Goal: Task Accomplishment & Management: Use online tool/utility

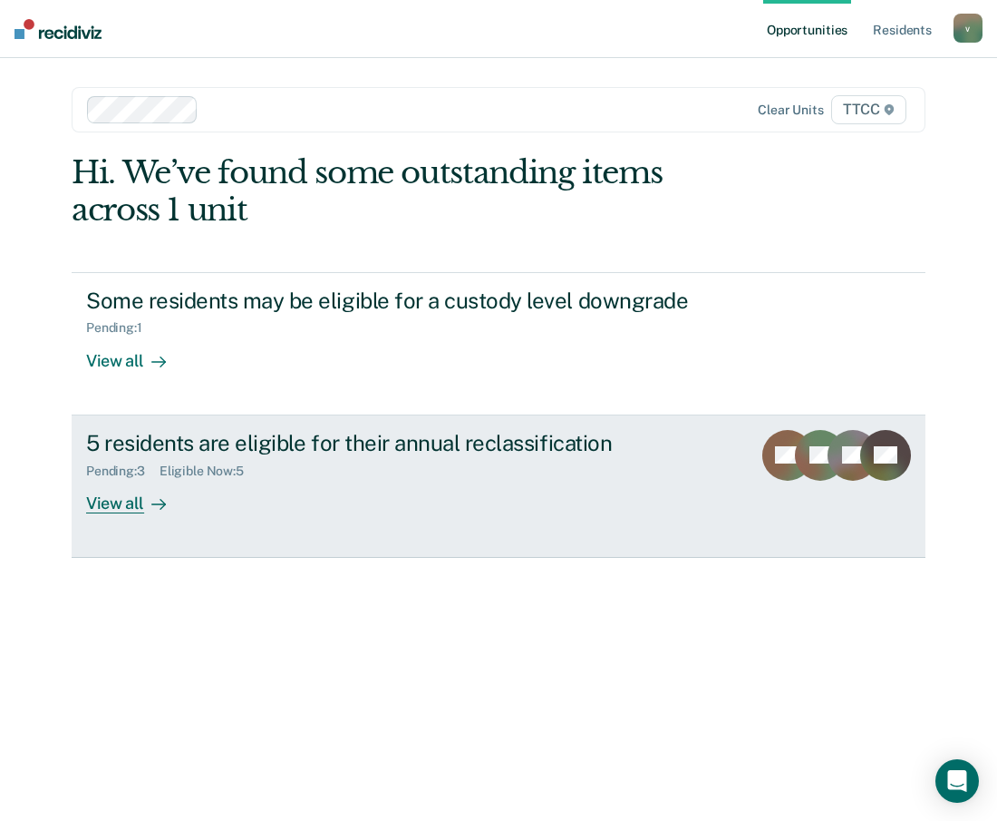
click at [362, 481] on div "5 residents are eligible for their annual reclassification Pending : 3 Eligible…" at bounding box center [426, 471] width 680 height 83
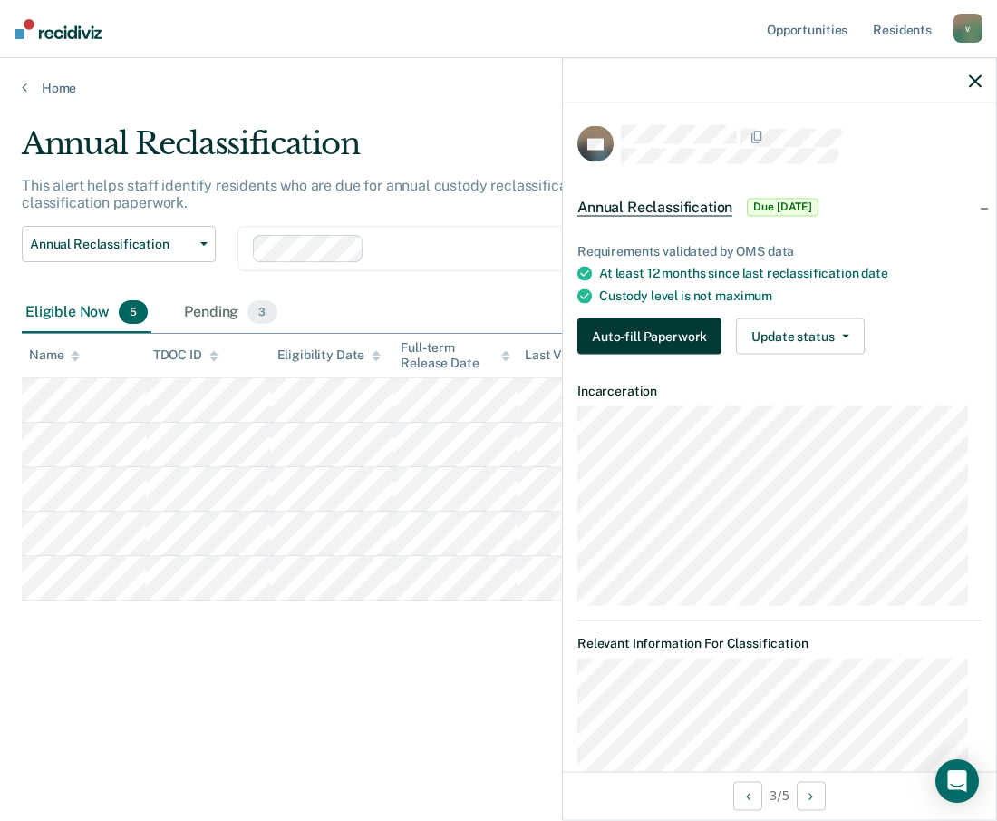
click at [665, 336] on button "Auto-fill Paperwork" at bounding box center [650, 336] width 144 height 36
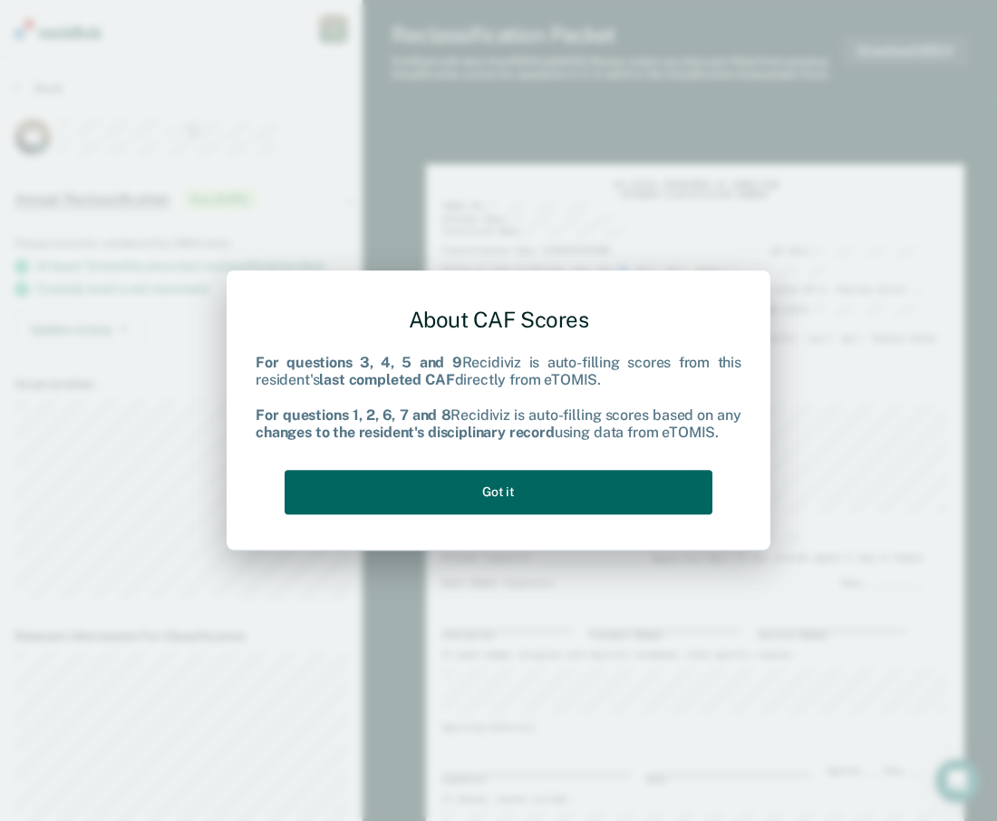
click at [506, 488] on button "Got it" at bounding box center [499, 492] width 428 height 44
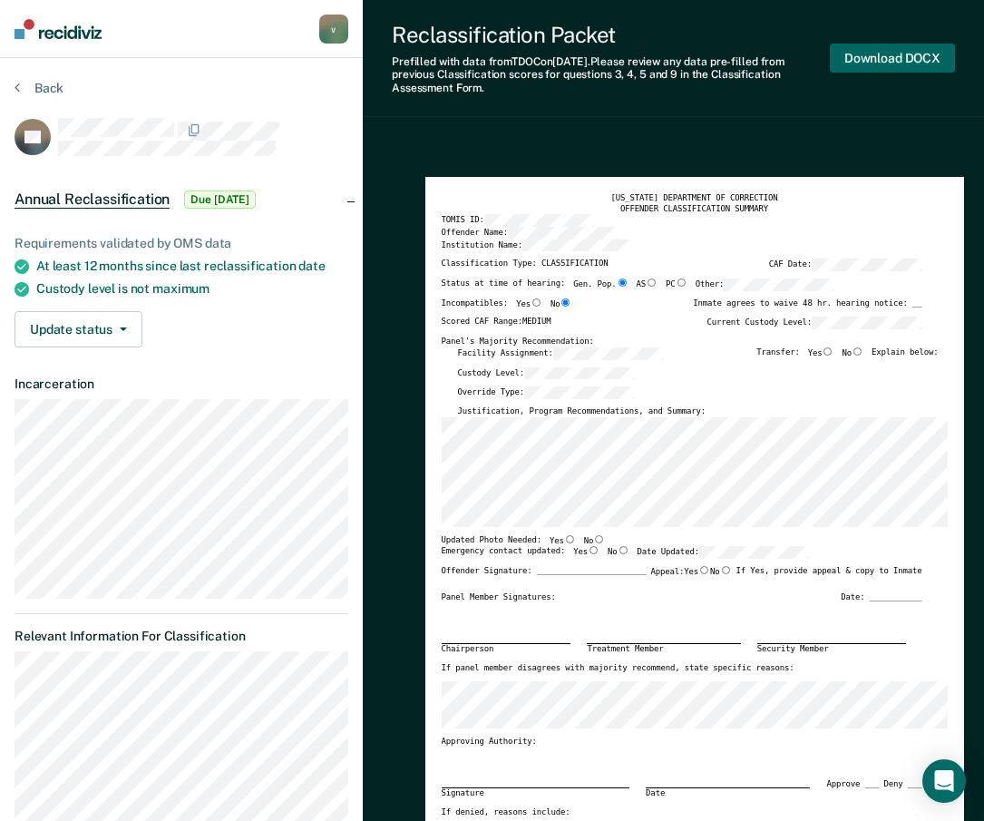
click at [900, 59] on button "Download DOCX" at bounding box center [892, 59] width 125 height 30
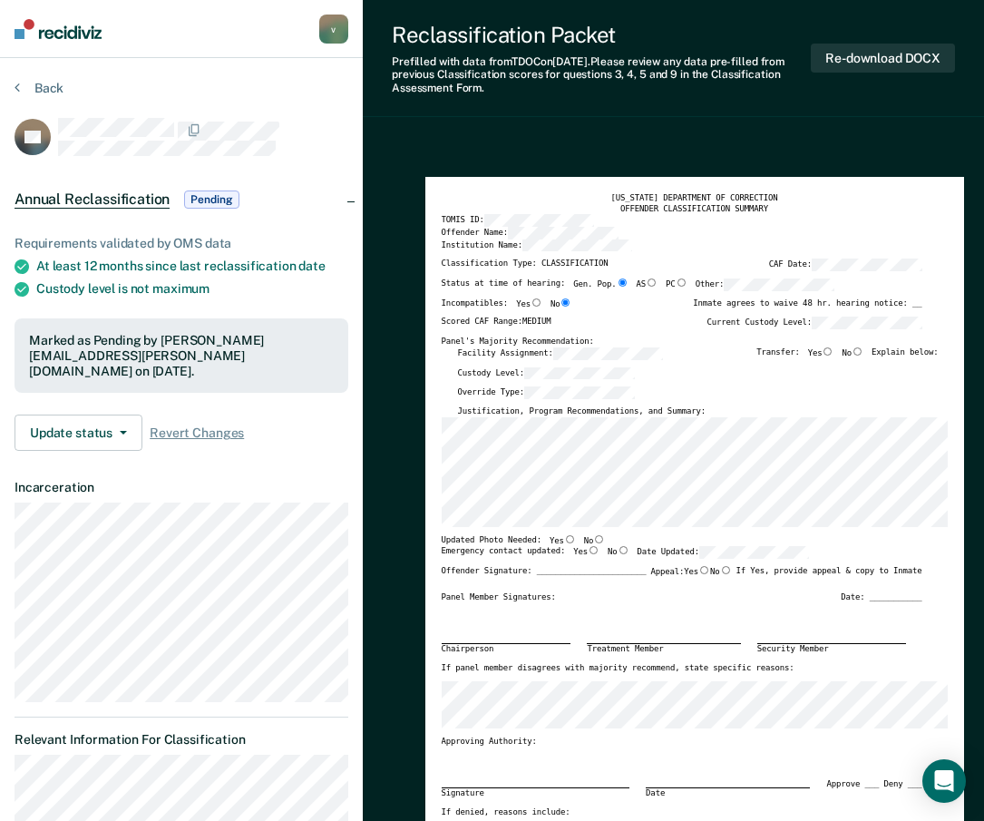
click at [50, 92] on button "Back" at bounding box center [39, 88] width 49 height 16
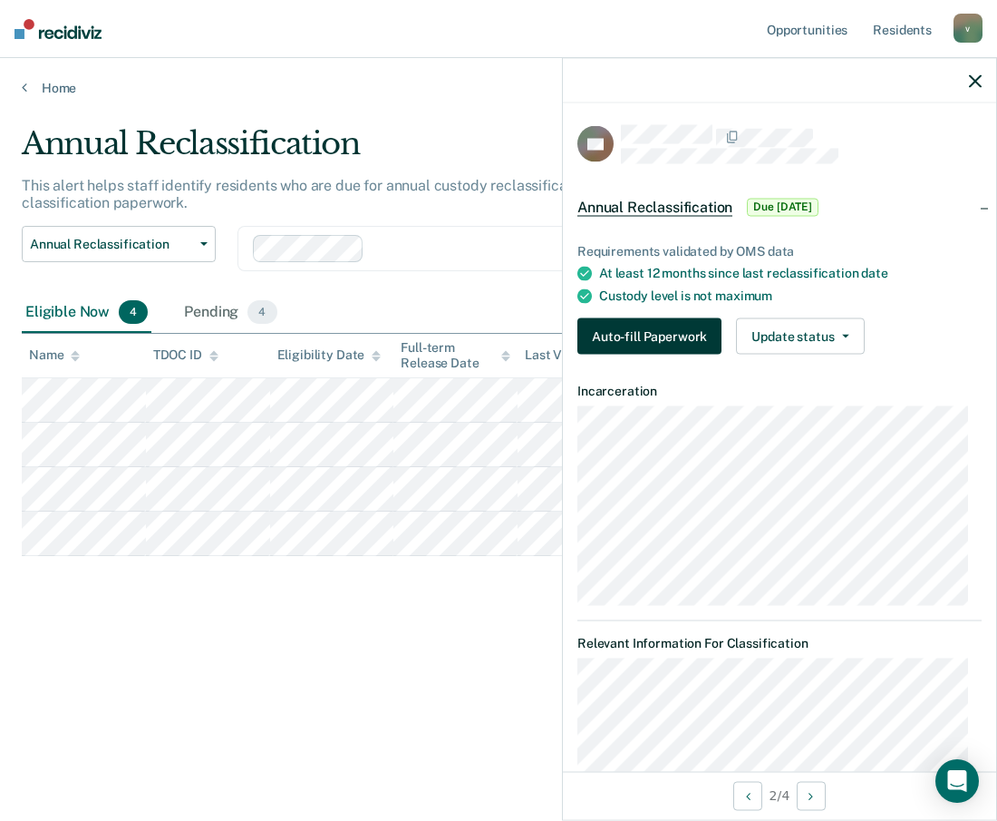
click at [649, 331] on button "Auto-fill Paperwork" at bounding box center [650, 336] width 144 height 36
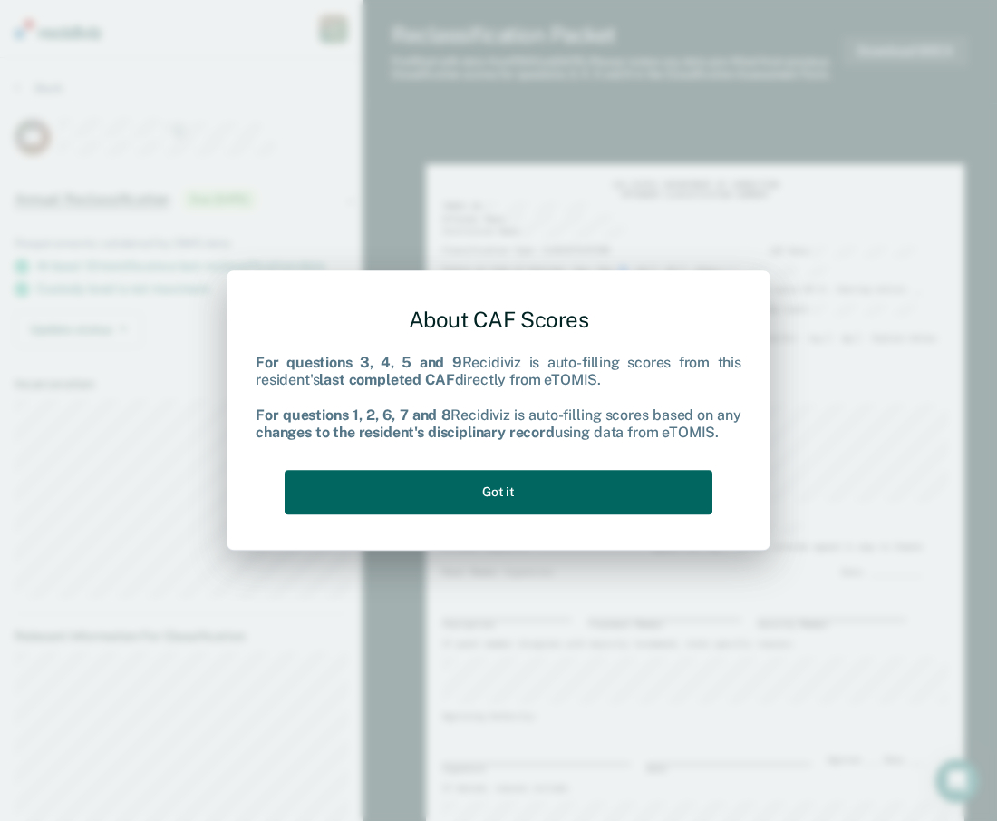
click at [550, 506] on button "Got it" at bounding box center [499, 492] width 428 height 44
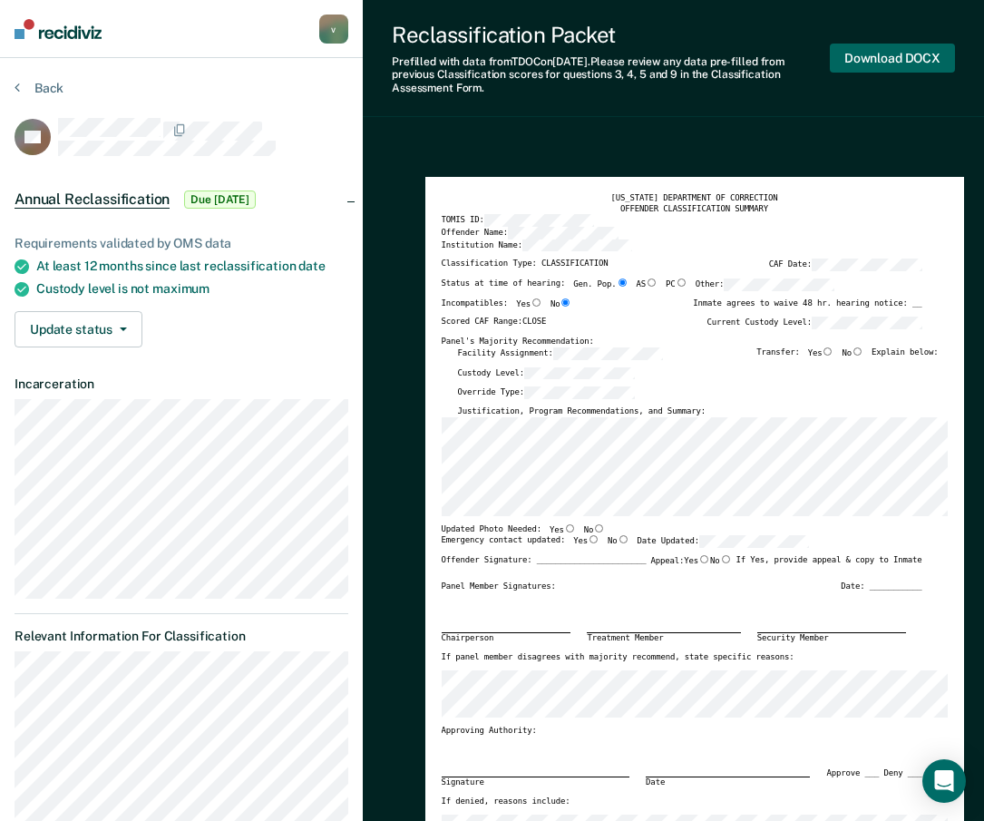
click at [891, 55] on button "Download DOCX" at bounding box center [892, 59] width 125 height 30
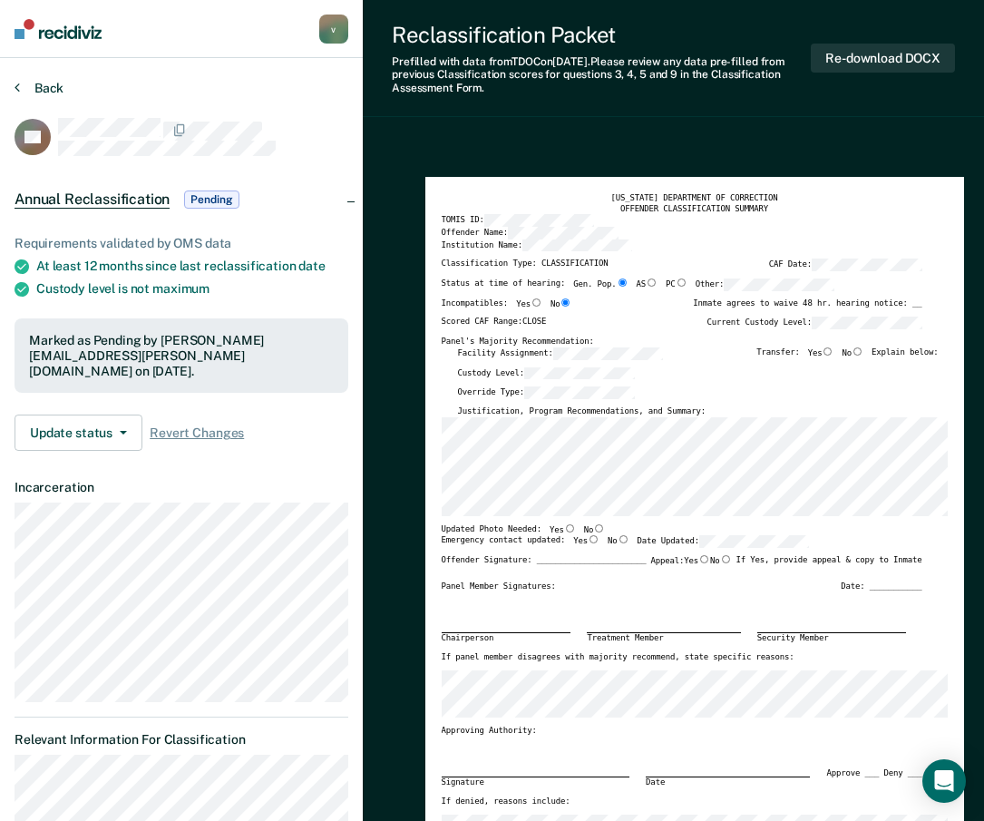
click at [55, 92] on button "Back" at bounding box center [39, 88] width 49 height 16
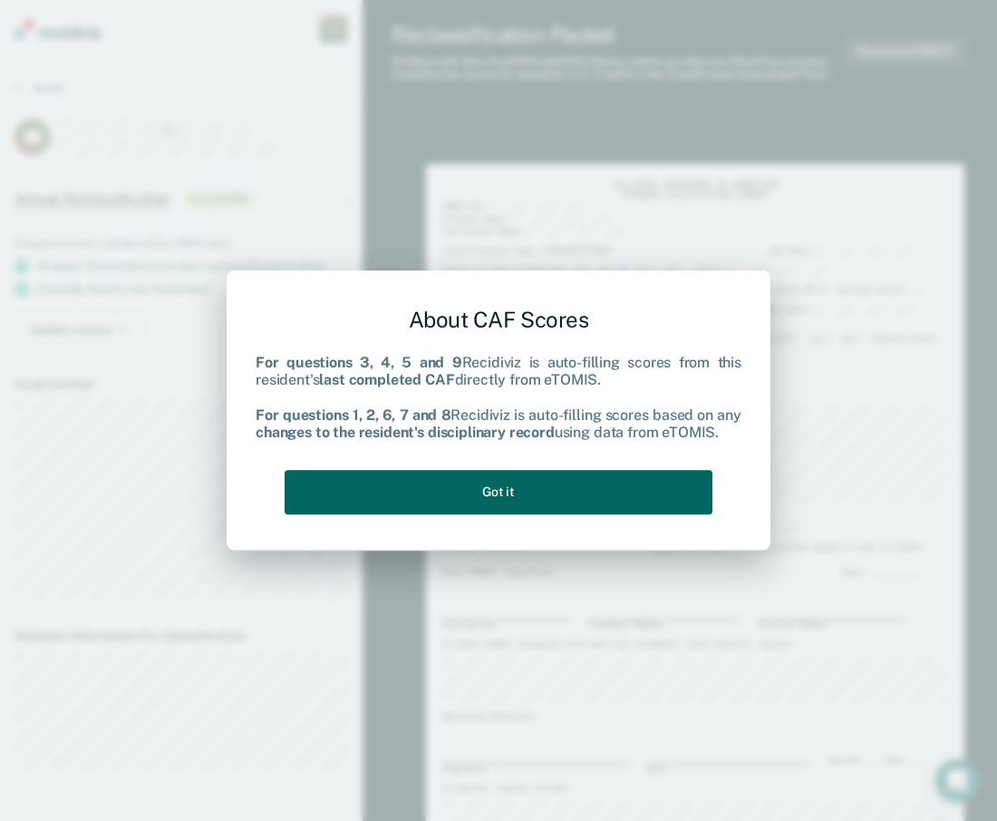
click at [550, 483] on button "Got it" at bounding box center [499, 492] width 428 height 44
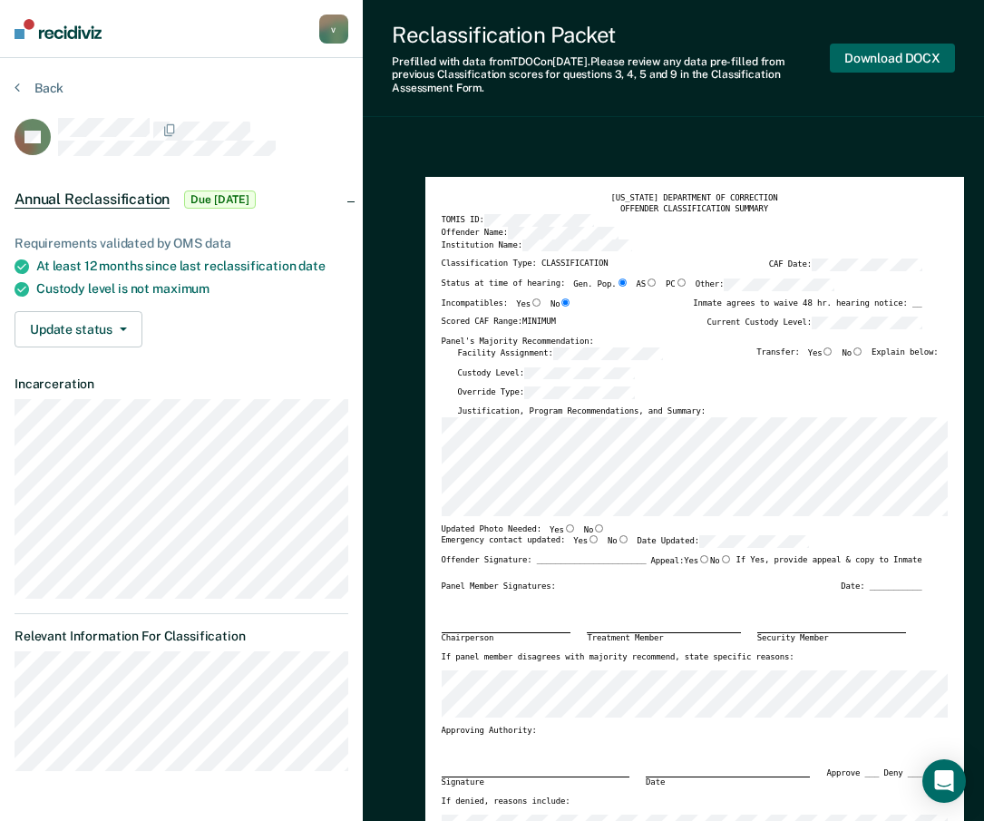
click at [892, 59] on button "Download DOCX" at bounding box center [892, 59] width 125 height 30
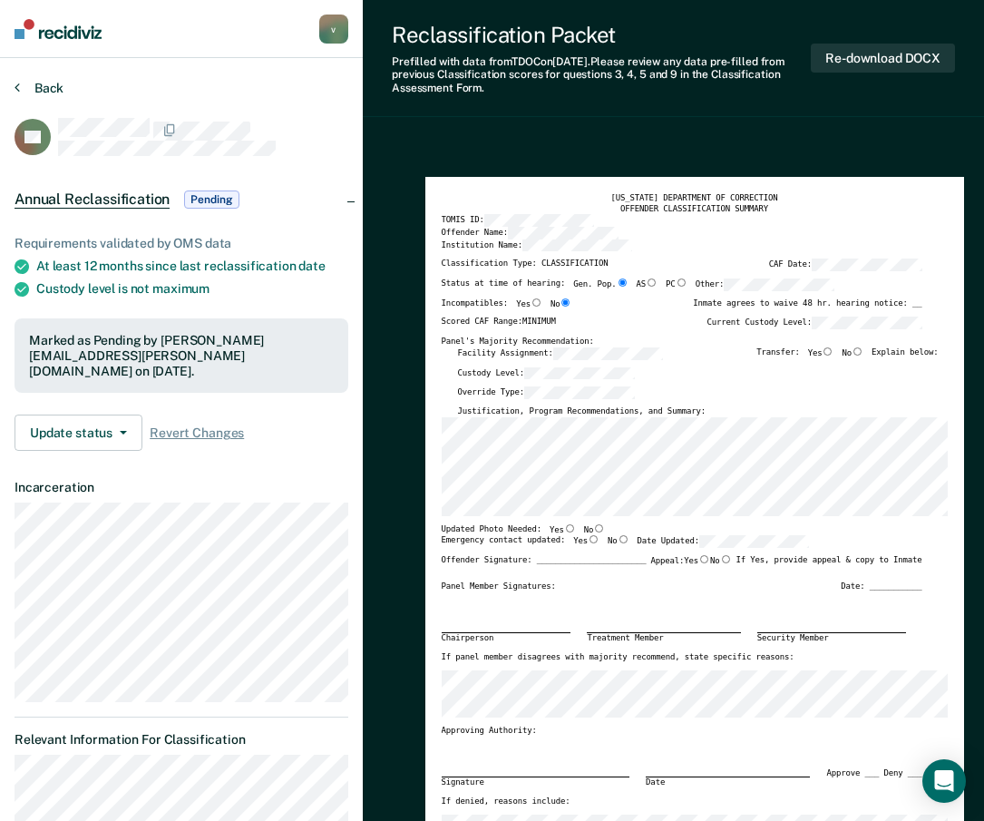
click at [33, 89] on button "Back" at bounding box center [39, 88] width 49 height 16
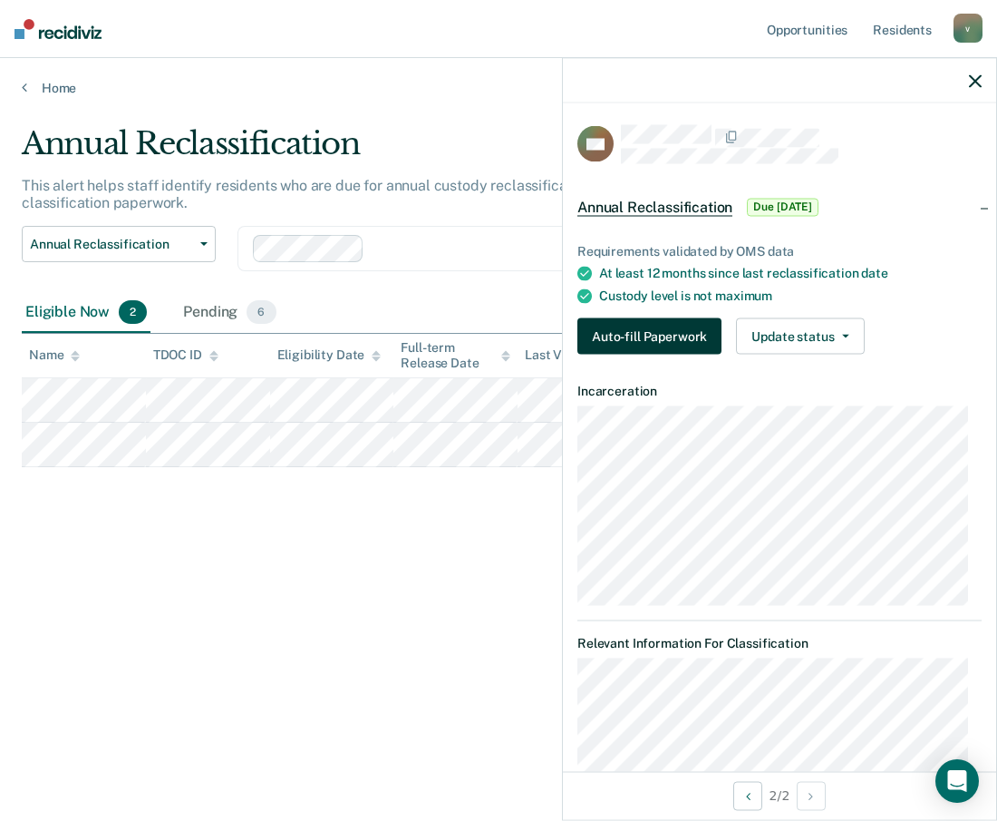
click at [667, 343] on button "Auto-fill Paperwork" at bounding box center [650, 336] width 144 height 36
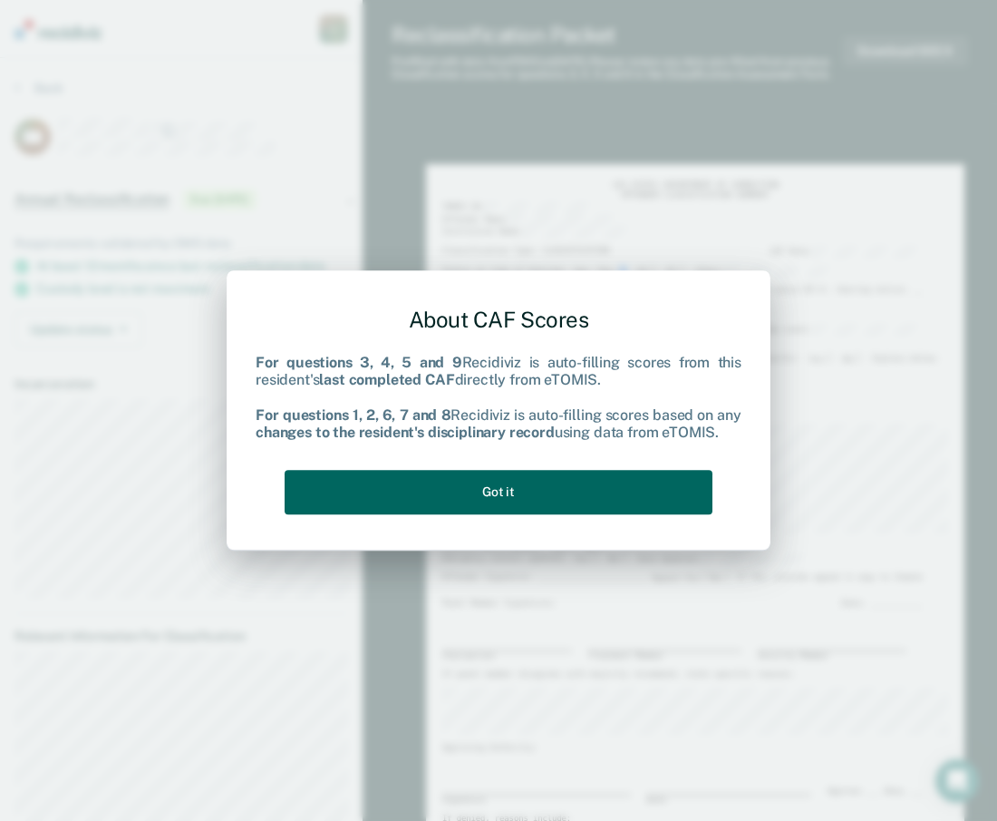
click at [578, 495] on button "Got it" at bounding box center [499, 492] width 428 height 44
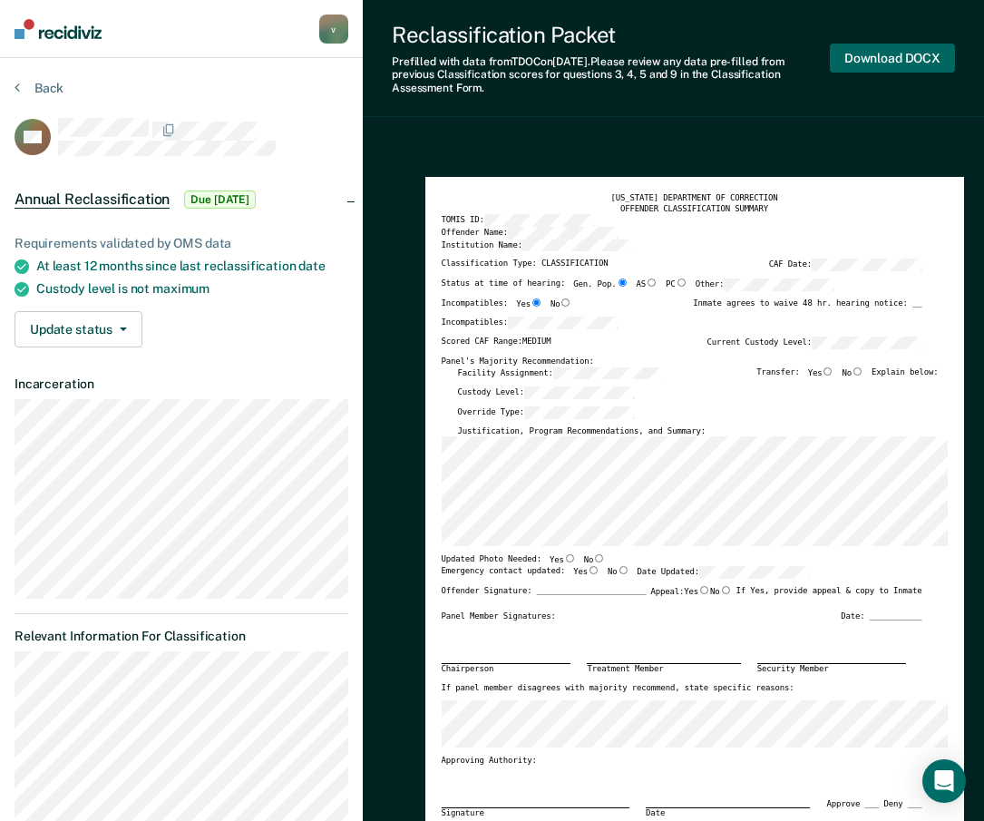
click at [888, 63] on button "Download DOCX" at bounding box center [892, 59] width 125 height 30
type textarea "x"
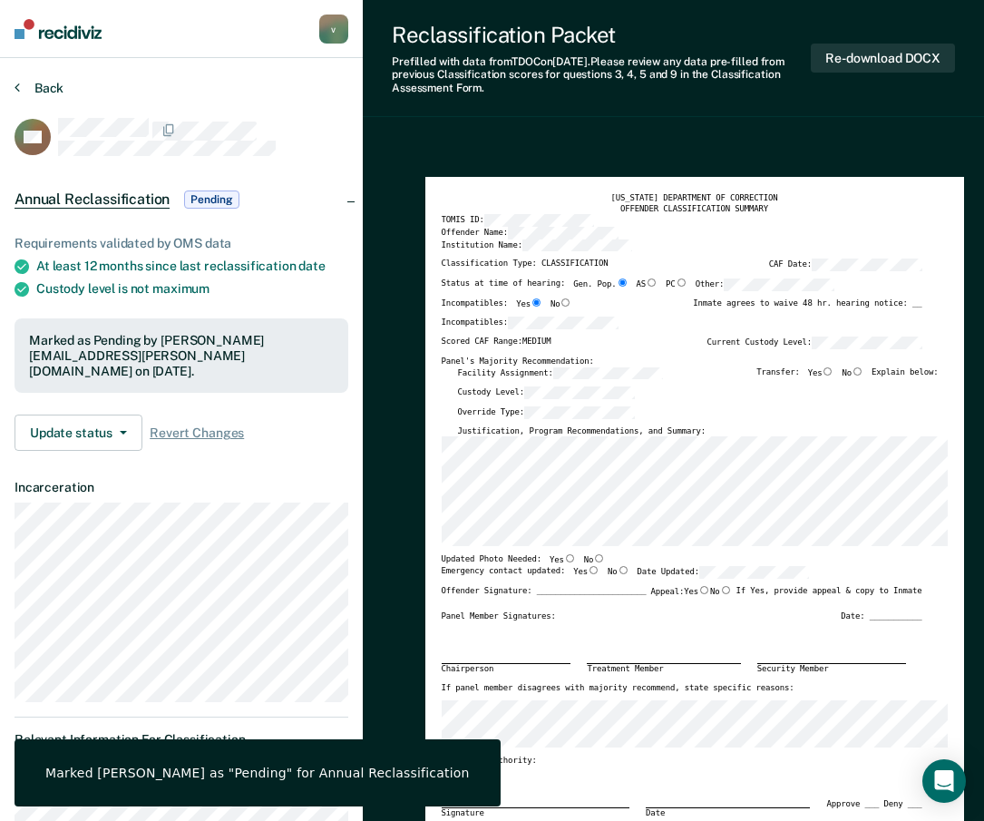
click at [40, 90] on button "Back" at bounding box center [39, 88] width 49 height 16
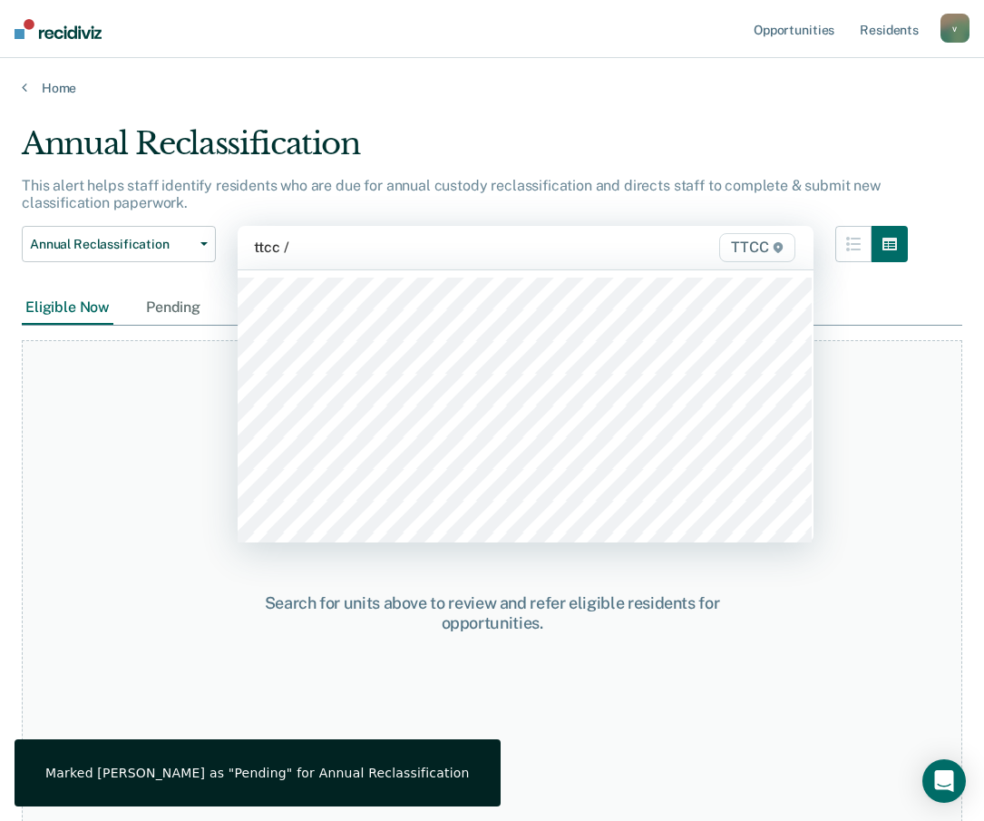
type input "ttcc /"
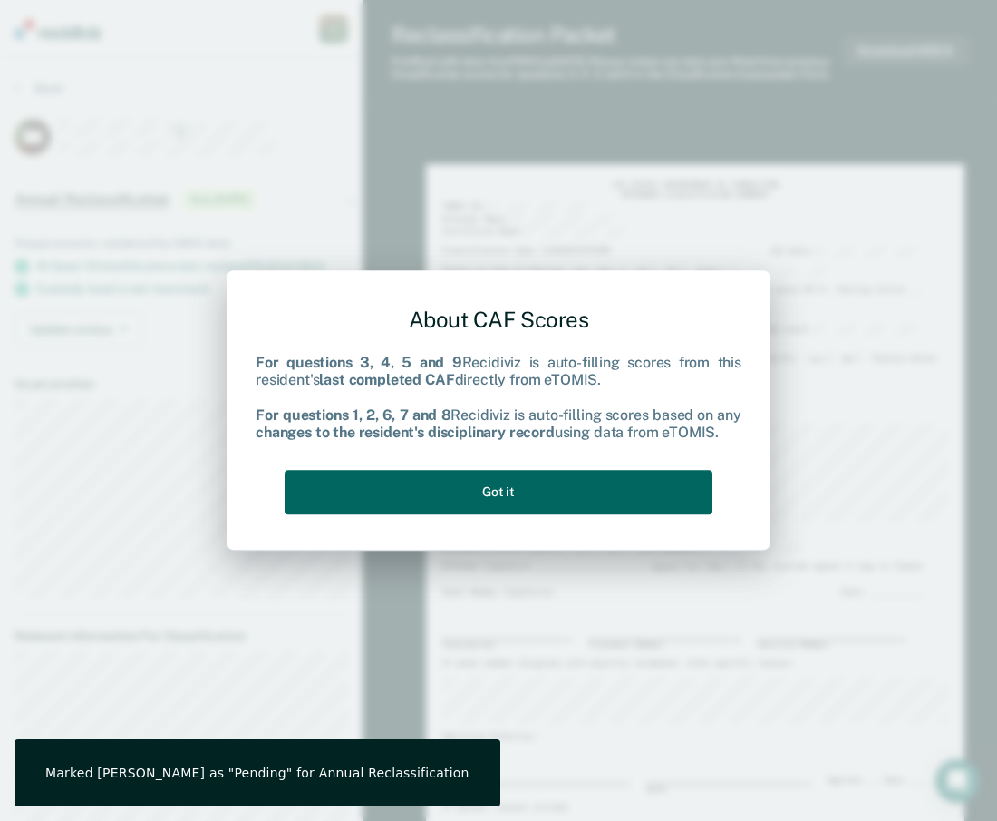
click at [576, 501] on button "Got it" at bounding box center [499, 492] width 428 height 44
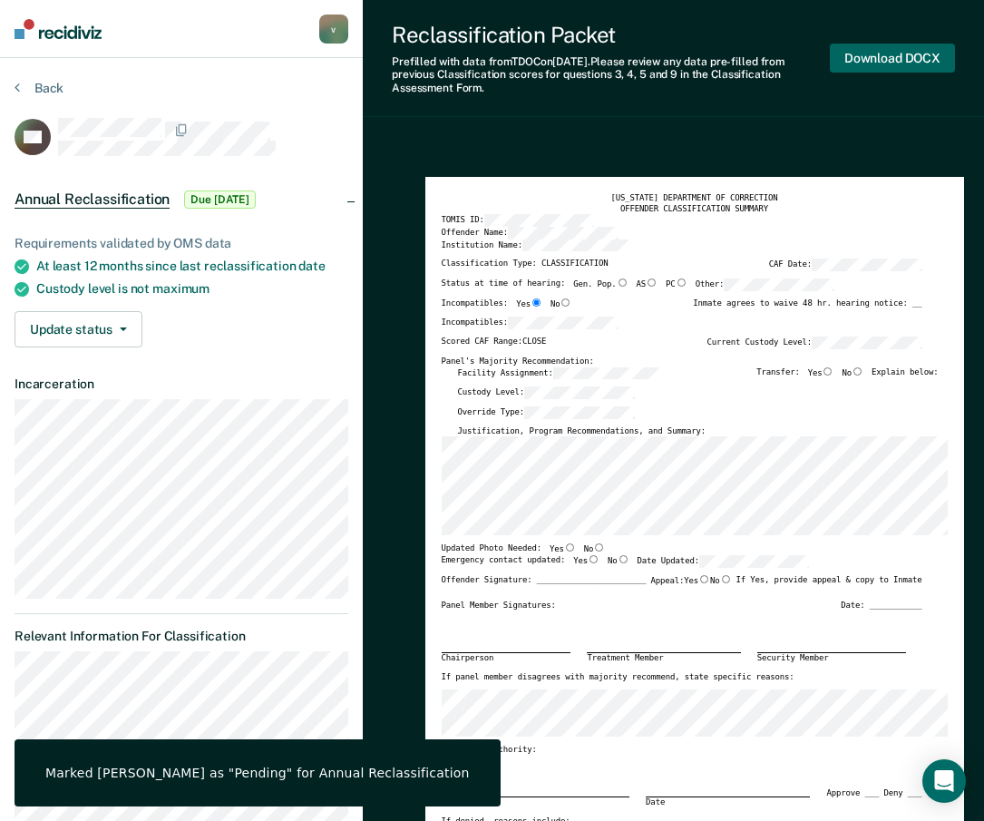
click at [892, 62] on button "Download DOCX" at bounding box center [892, 59] width 125 height 30
type textarea "x"
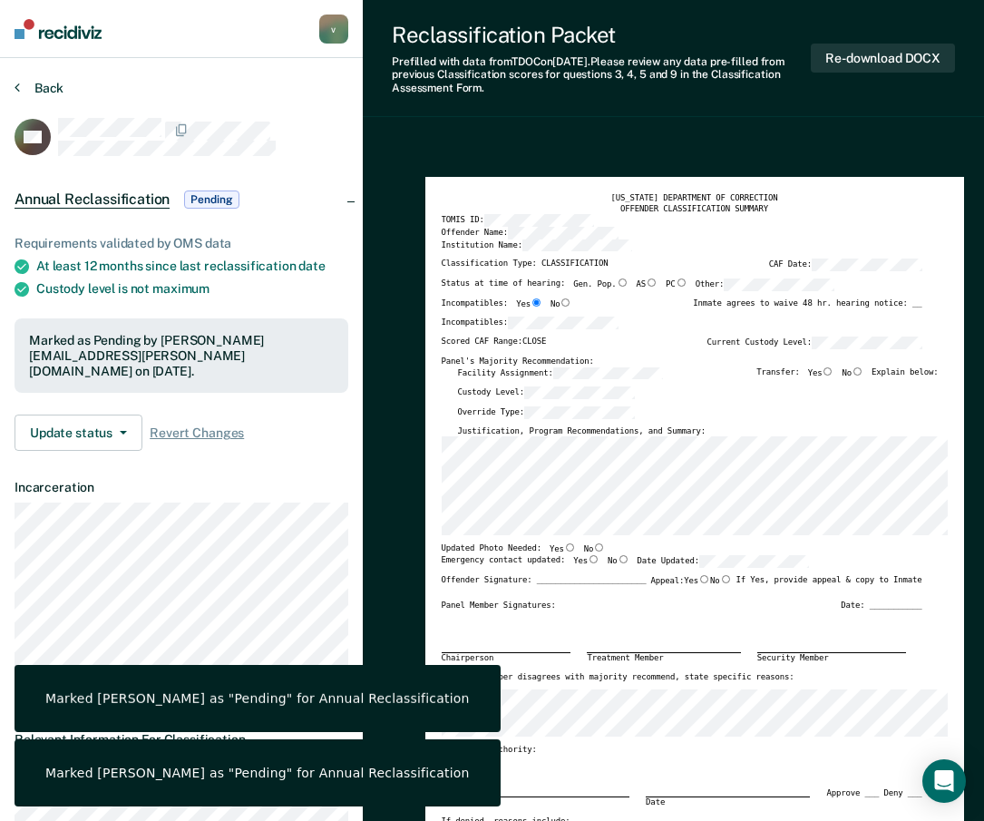
click at [53, 82] on button "Back" at bounding box center [39, 88] width 49 height 16
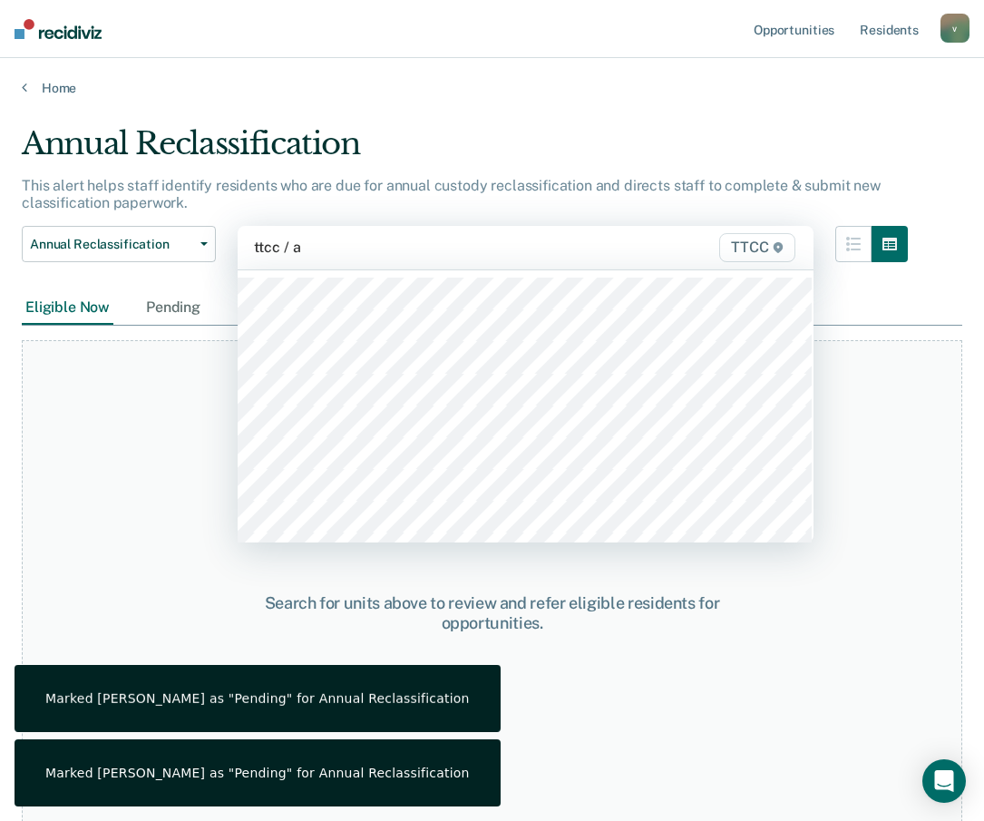
type input "ttcc / ab"
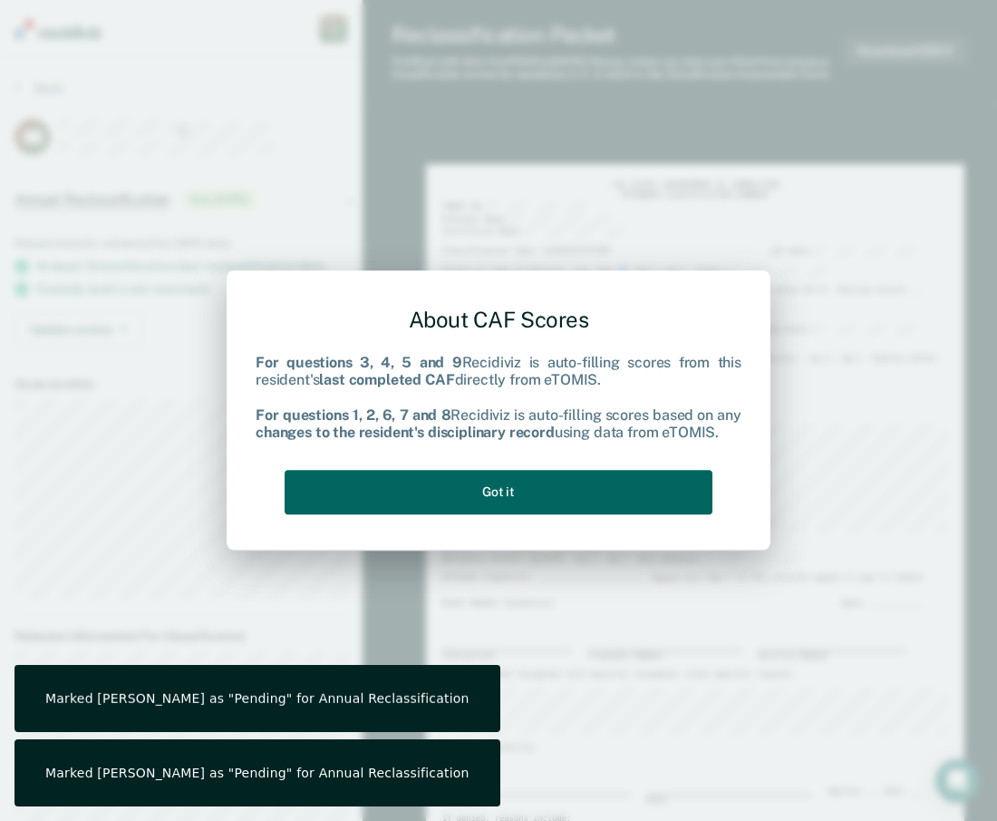
click at [566, 506] on button "Got it" at bounding box center [499, 492] width 428 height 44
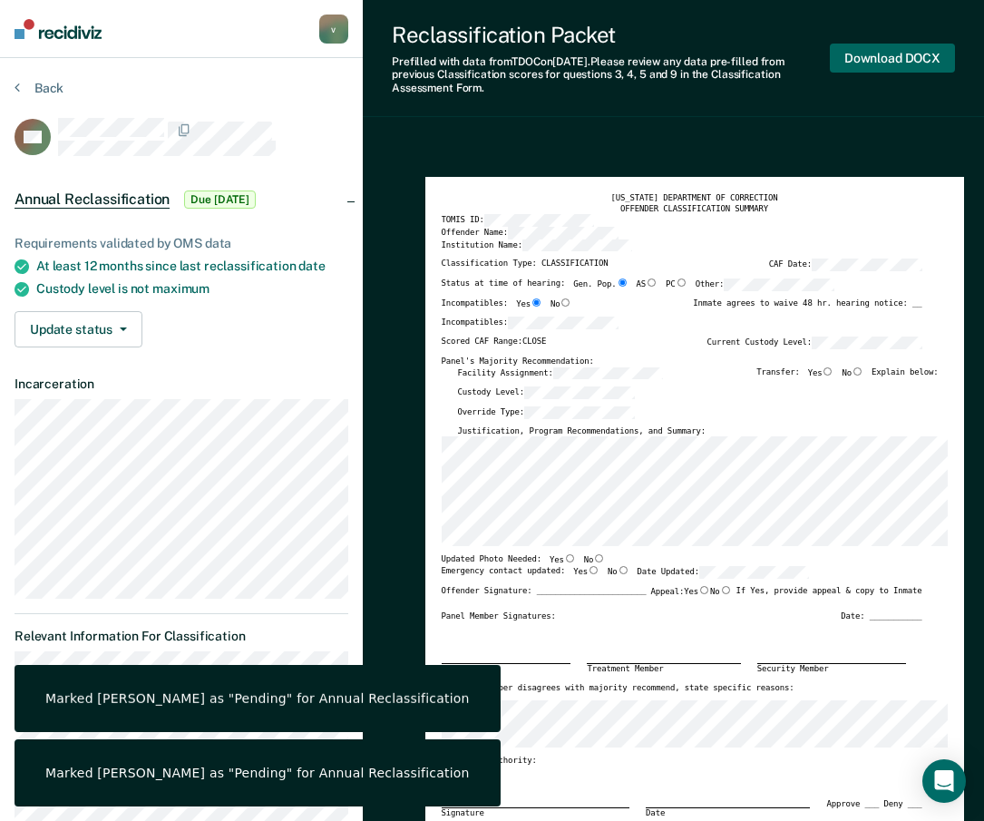
click at [905, 48] on button "Download DOCX" at bounding box center [892, 59] width 125 height 30
type textarea "x"
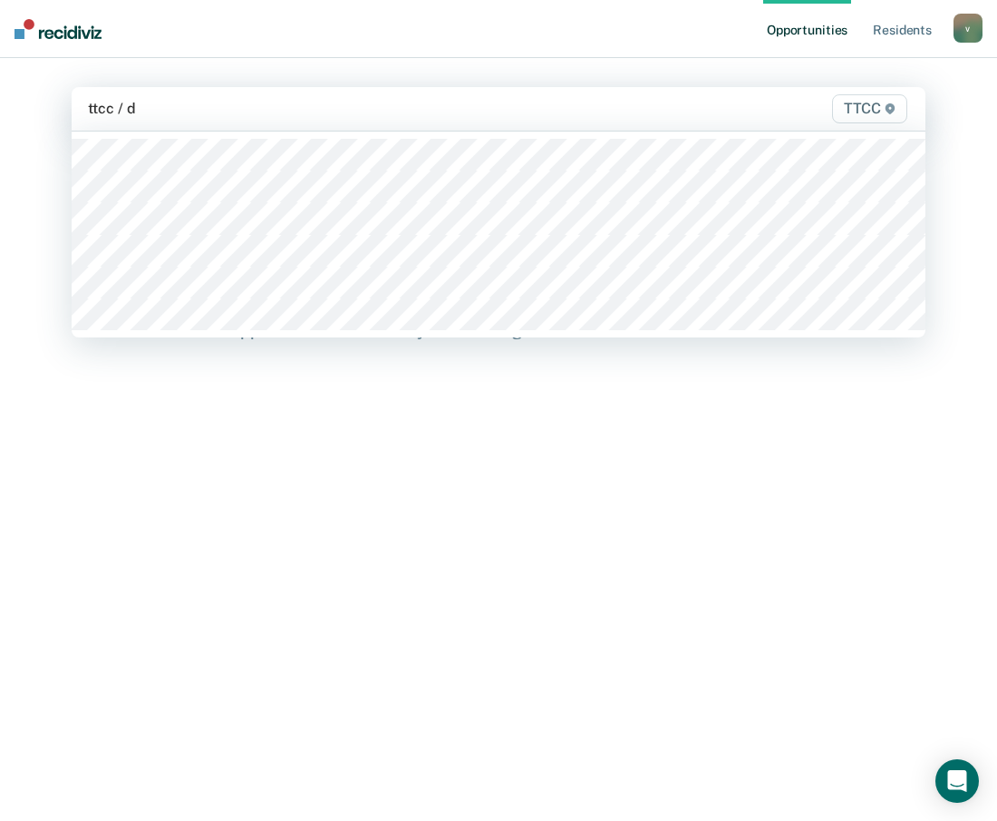
type input "ttcc / db"
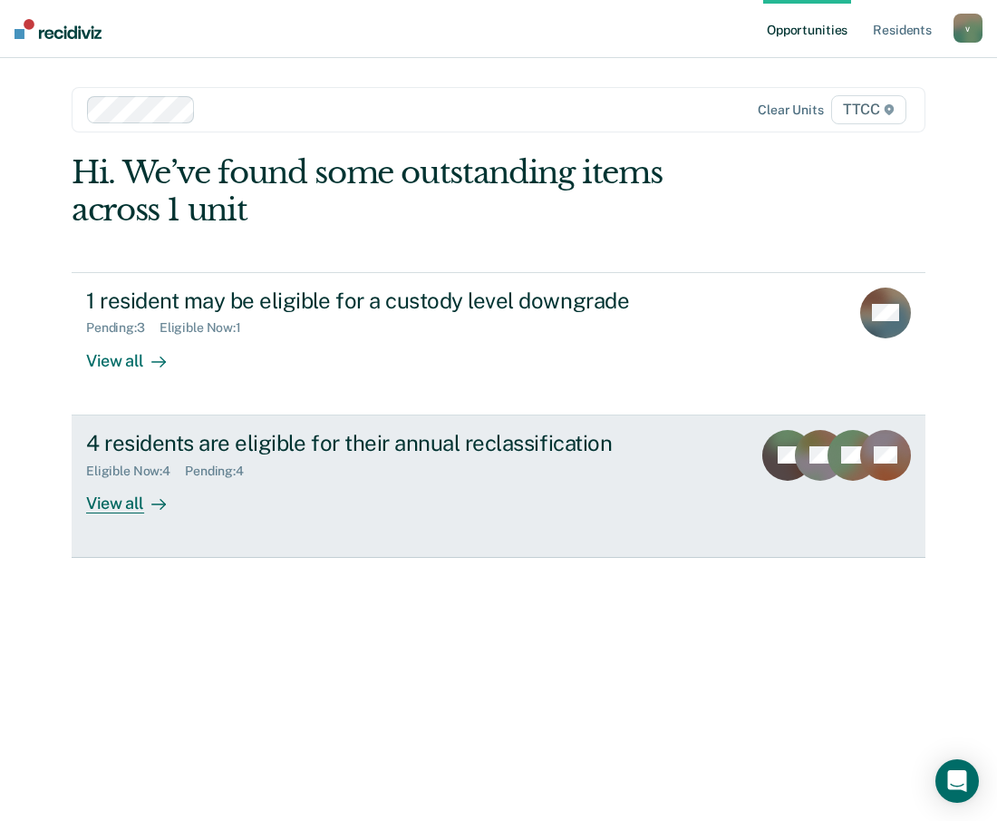
click at [296, 482] on div "4 residents are eligible for their annual reclassification Eligible Now : 4 Pen…" at bounding box center [426, 471] width 680 height 83
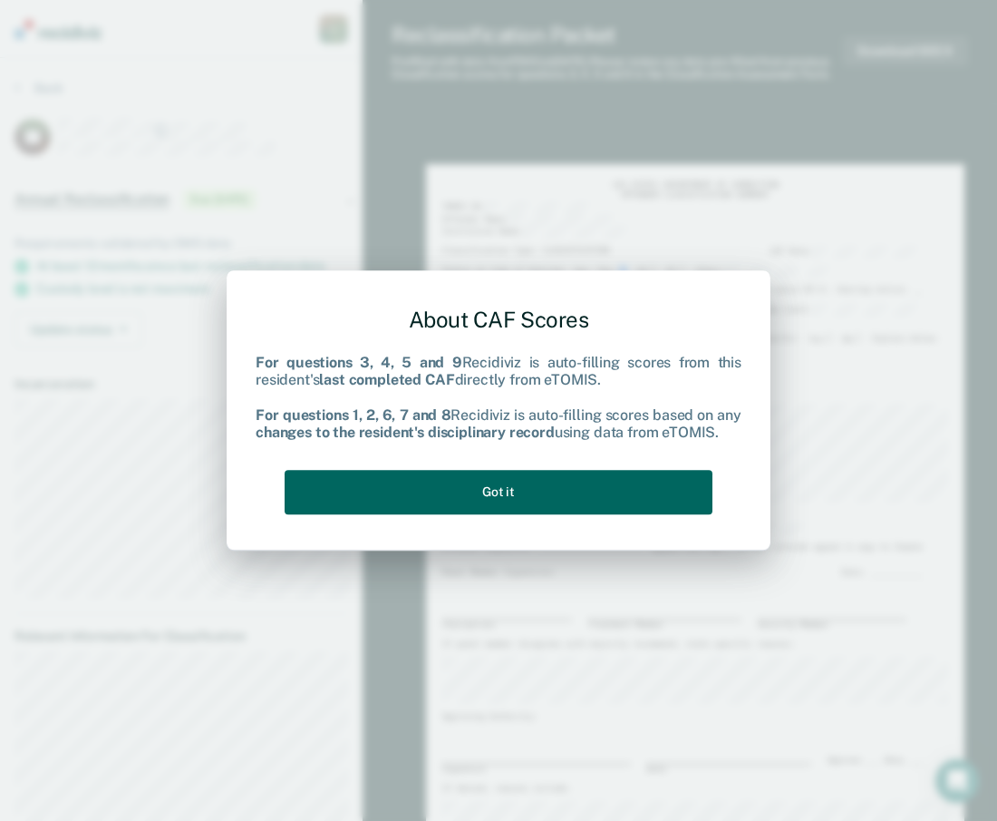
click at [606, 502] on button "Got it" at bounding box center [499, 492] width 428 height 44
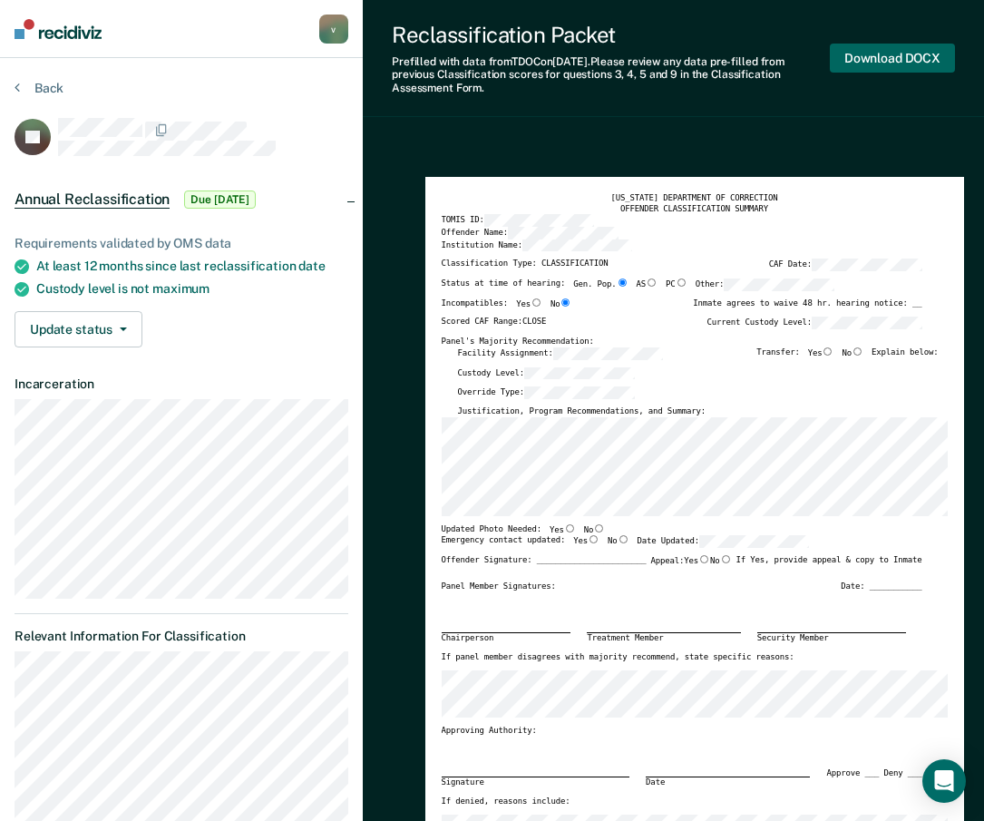
click at [911, 61] on button "Download DOCX" at bounding box center [892, 59] width 125 height 30
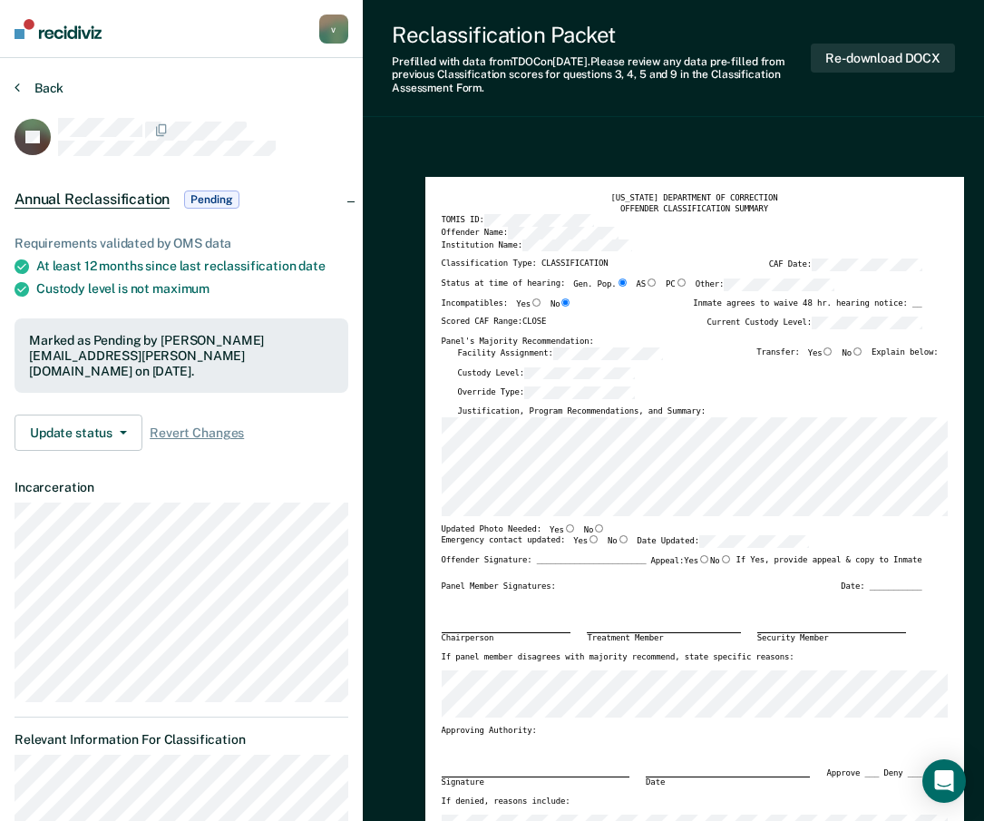
click at [43, 87] on button "Back" at bounding box center [39, 88] width 49 height 16
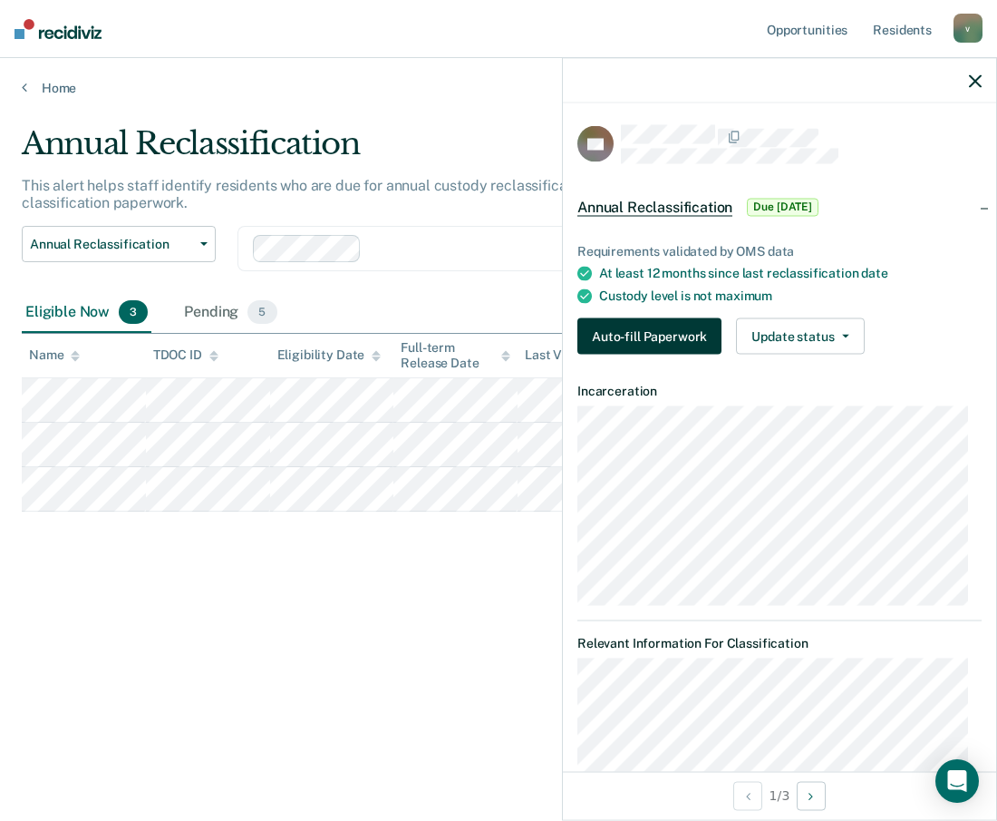
click at [665, 328] on button "Auto-fill Paperwork" at bounding box center [650, 336] width 144 height 36
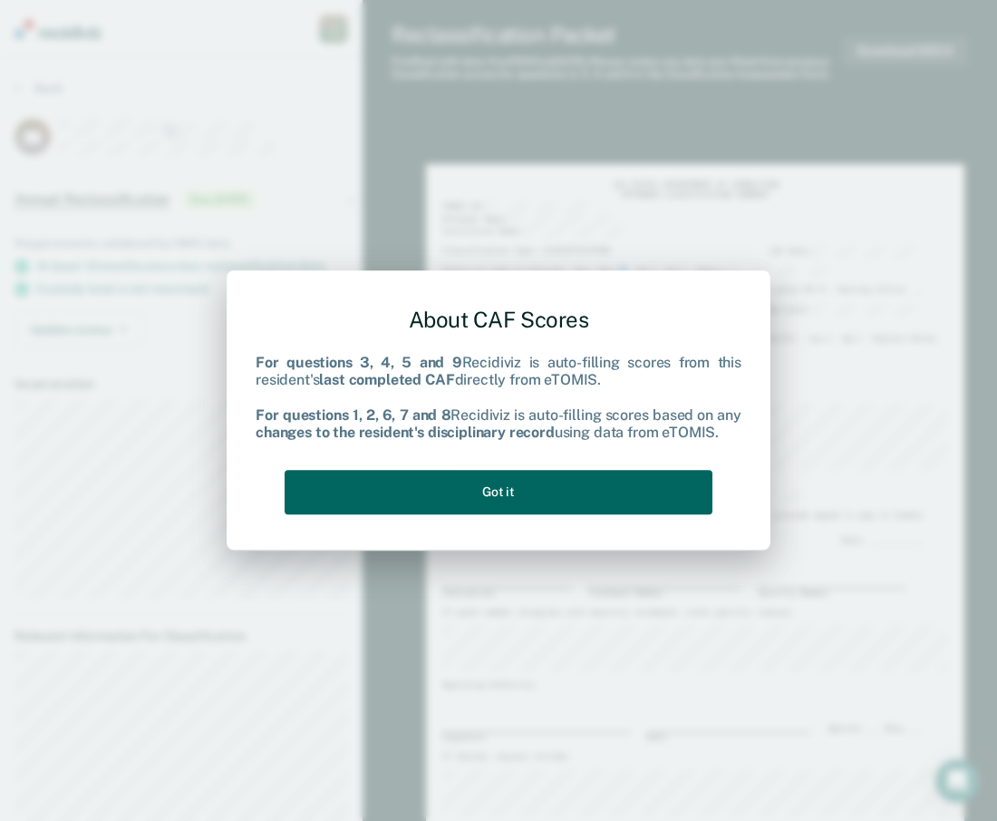
click at [584, 501] on button "Got it" at bounding box center [499, 492] width 428 height 44
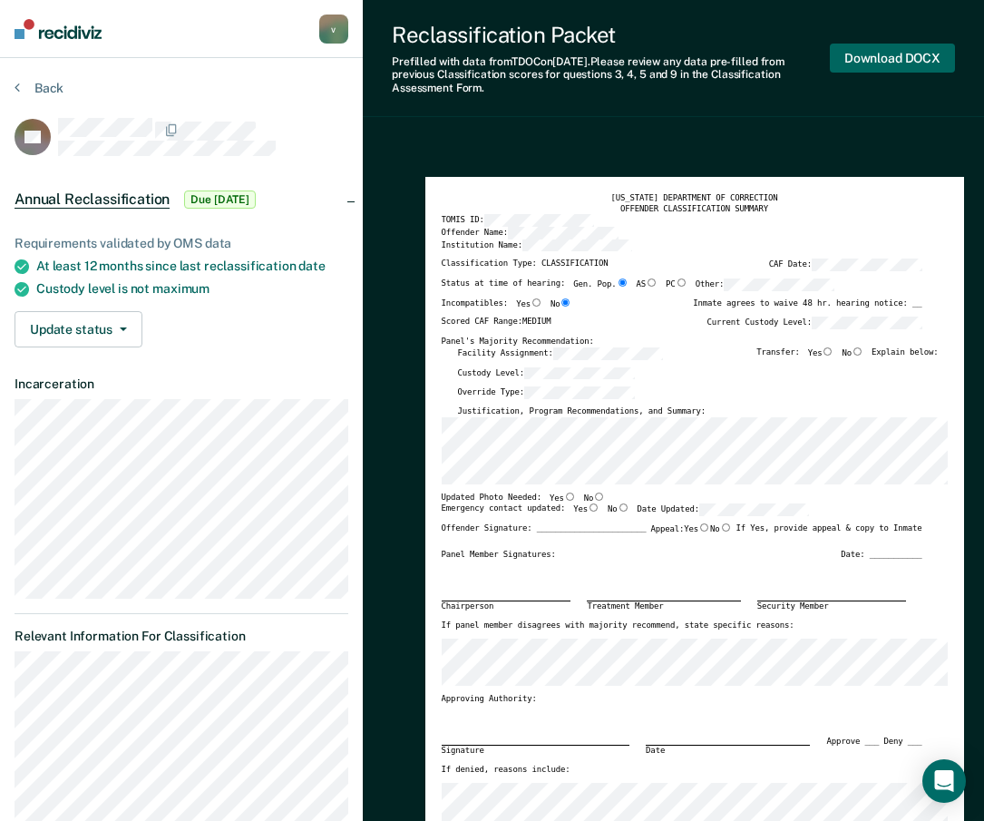
click at [878, 59] on button "Download DOCX" at bounding box center [892, 59] width 125 height 30
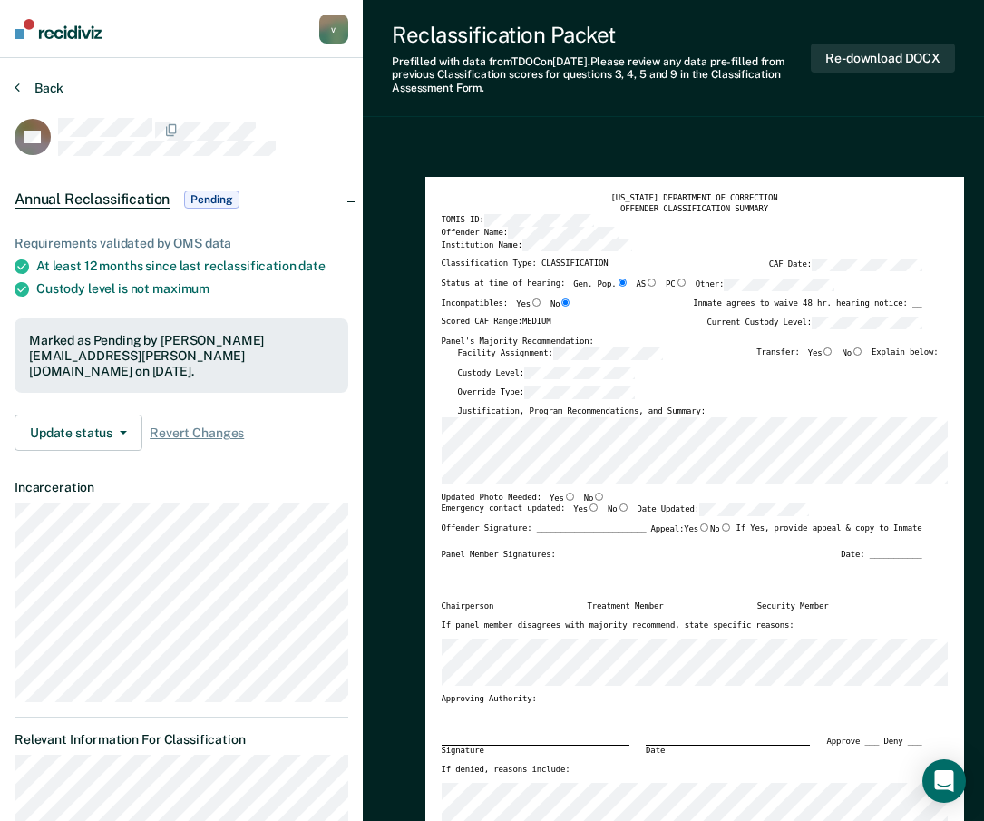
click at [27, 84] on button "Back" at bounding box center [39, 88] width 49 height 16
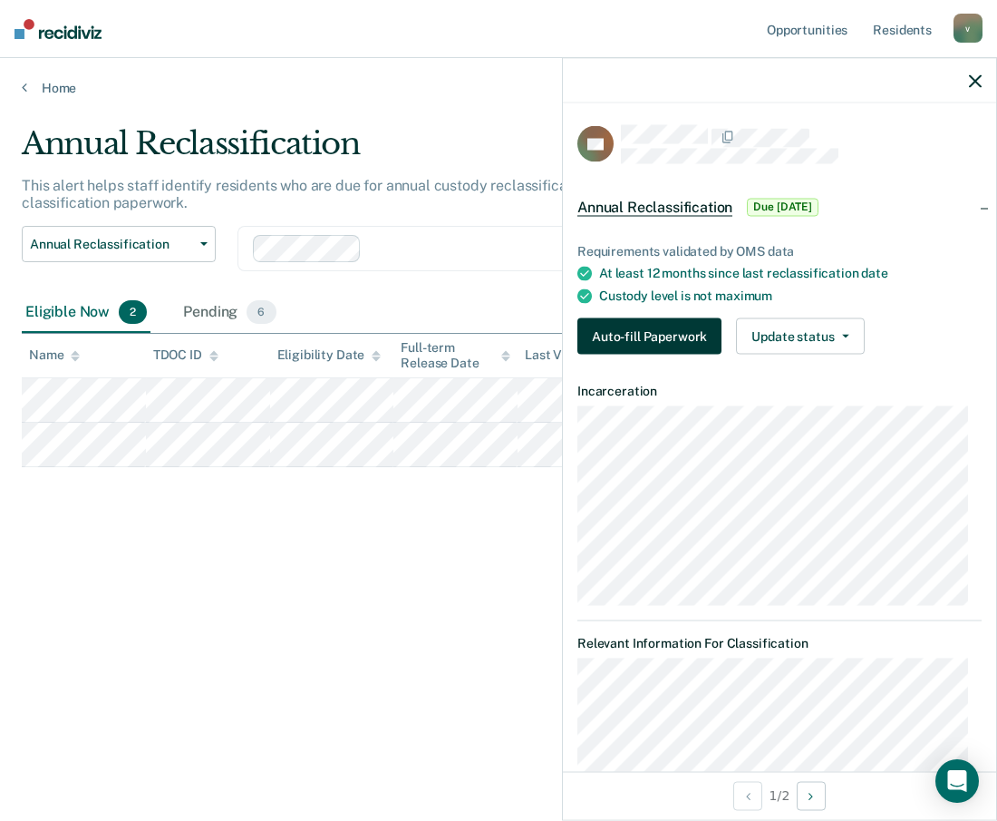
click at [682, 332] on button "Auto-fill Paperwork" at bounding box center [650, 336] width 144 height 36
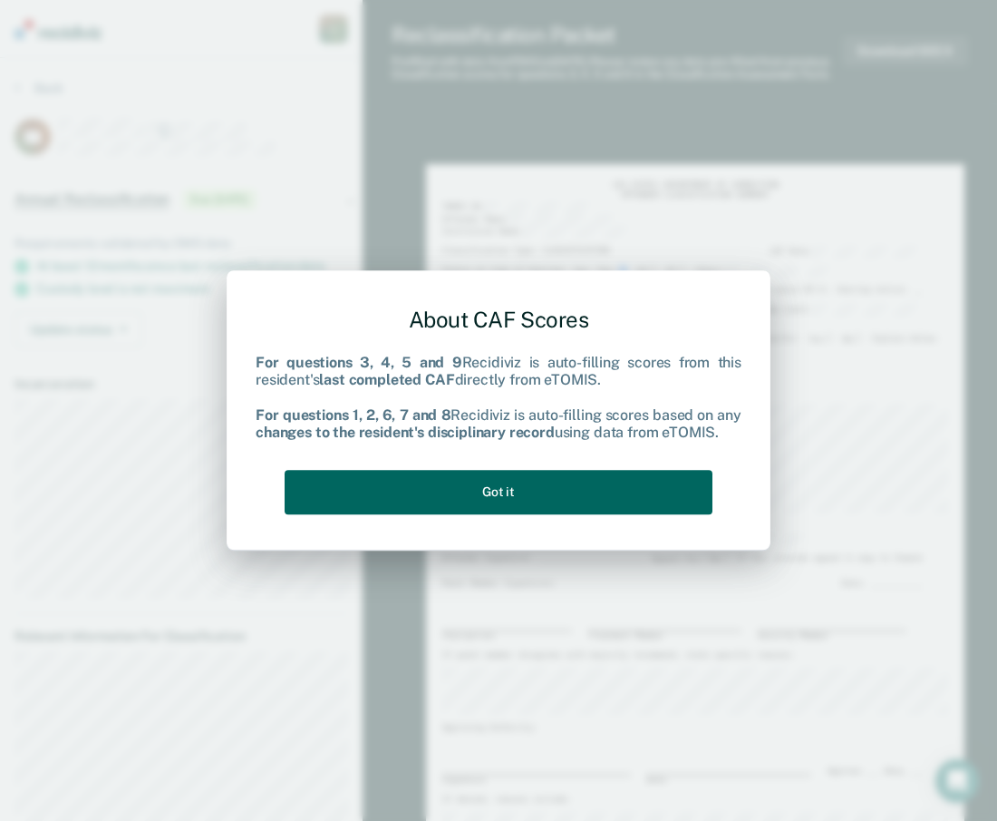
click at [558, 499] on button "Got it" at bounding box center [499, 492] width 428 height 44
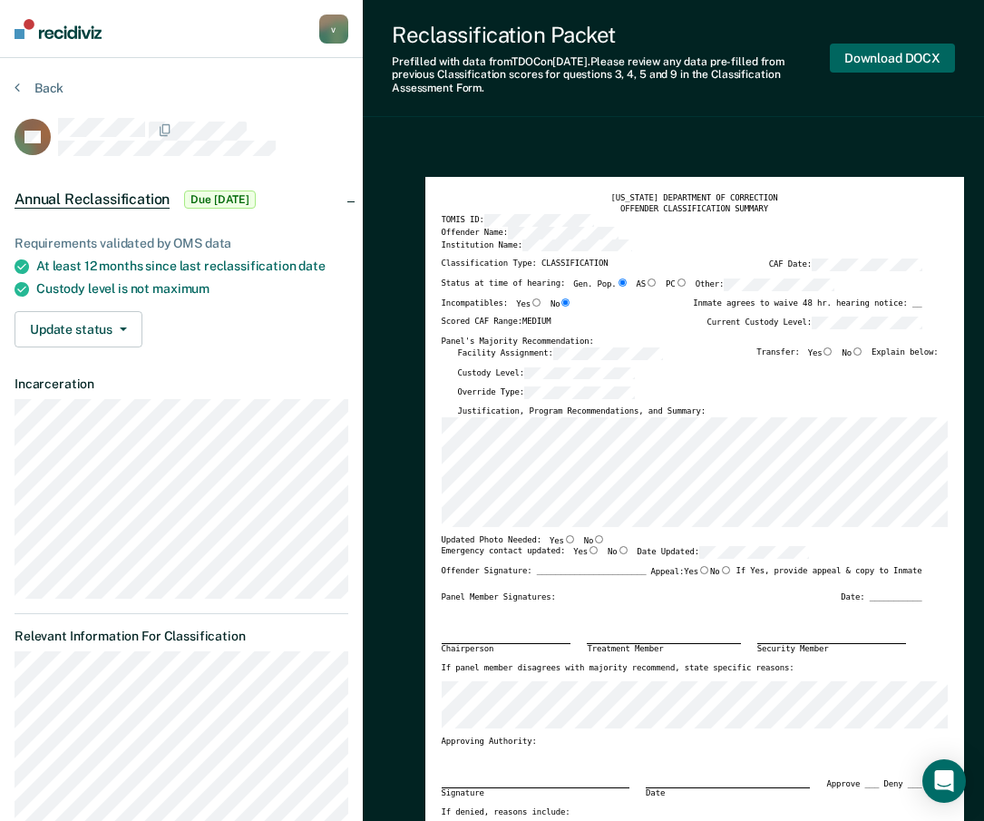
click at [897, 65] on button "Download DOCX" at bounding box center [892, 59] width 125 height 30
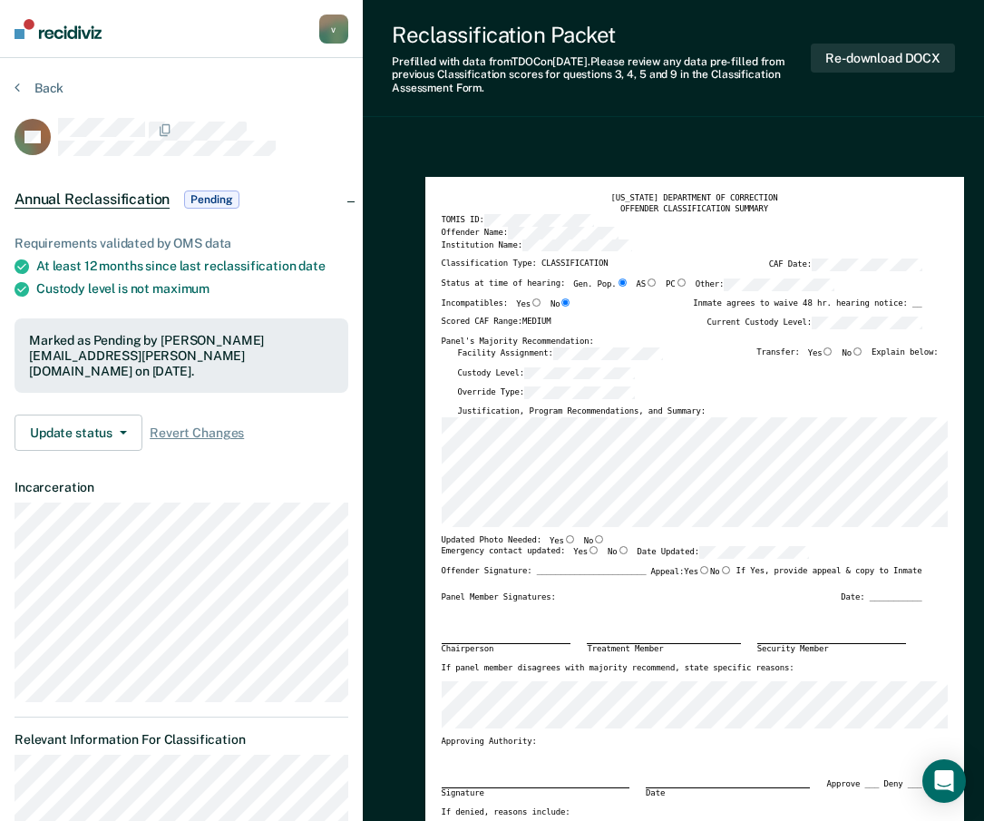
click at [337, 141] on div at bounding box center [203, 137] width 290 height 38
click at [36, 88] on button "Back" at bounding box center [39, 88] width 49 height 16
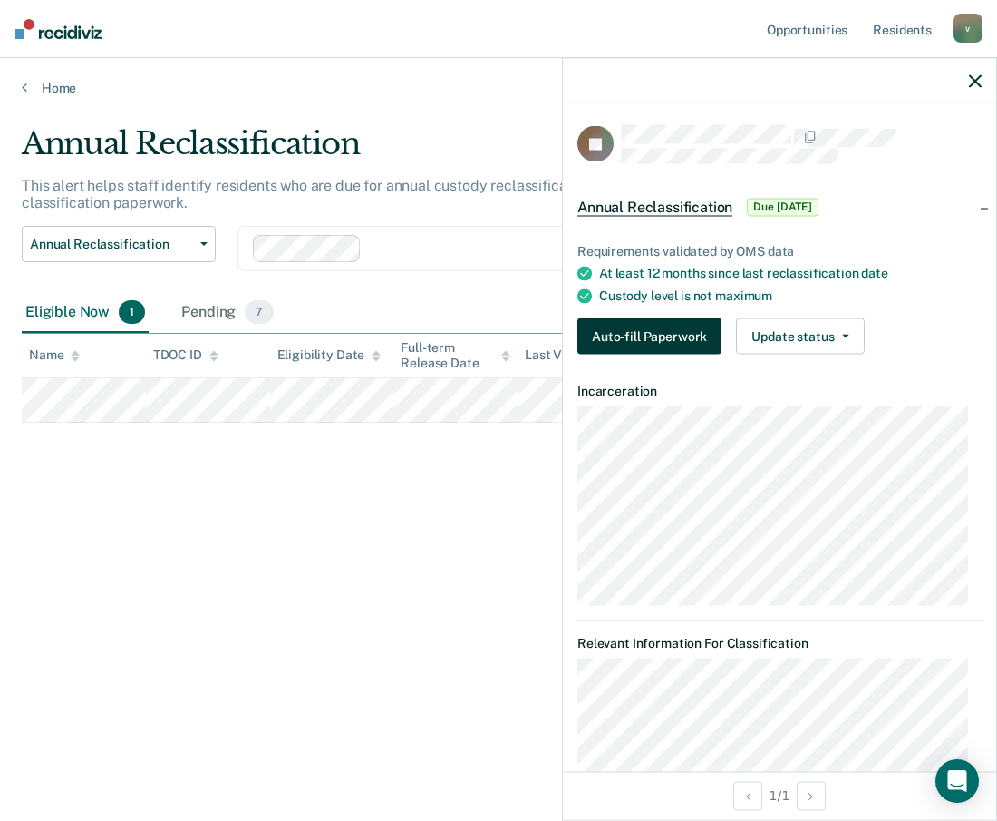
click at [695, 332] on button "Auto-fill Paperwork" at bounding box center [650, 336] width 144 height 36
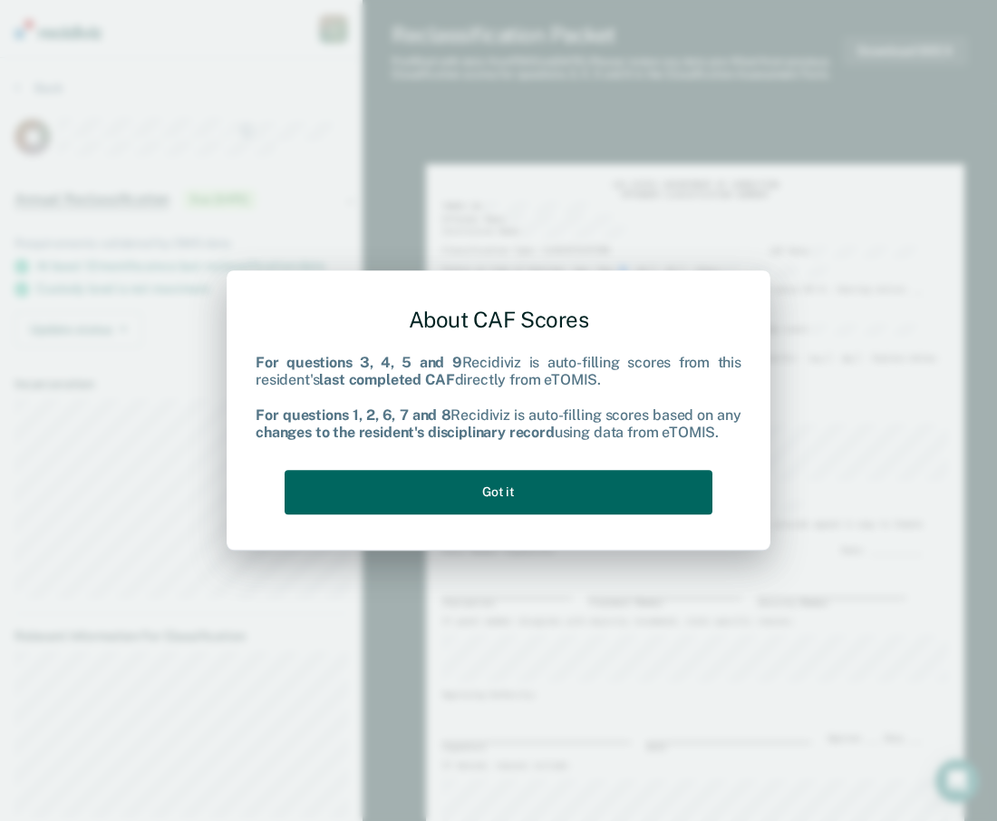
click at [586, 482] on button "Got it" at bounding box center [499, 492] width 428 height 44
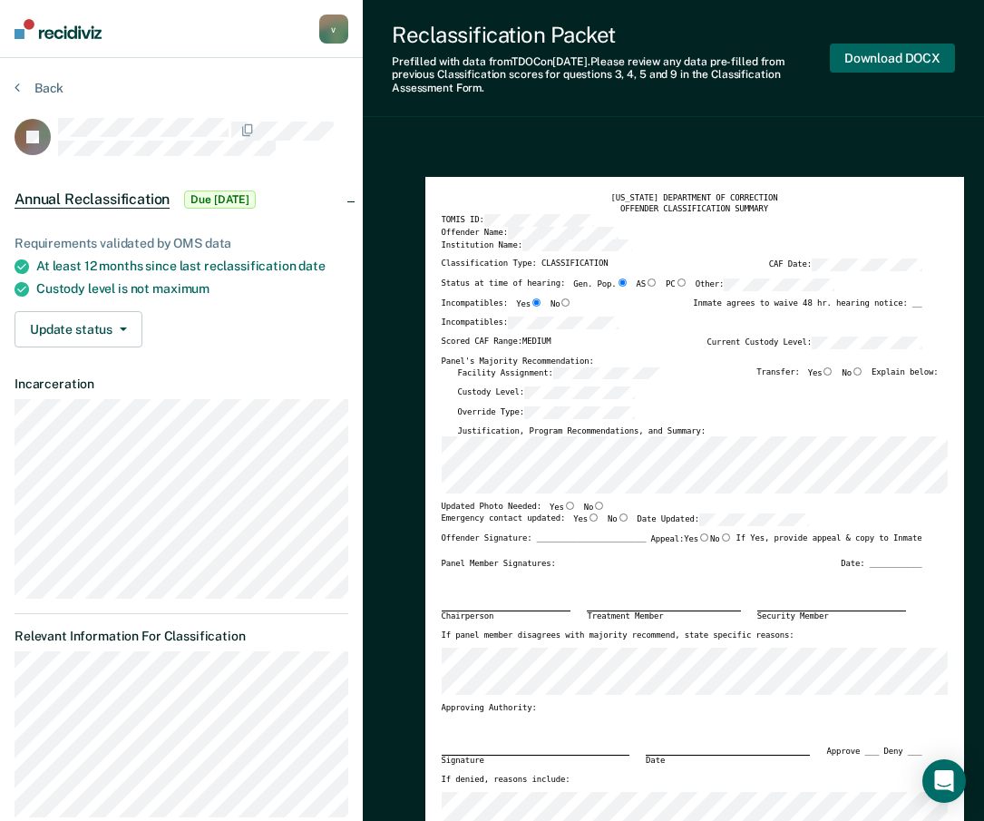
click at [883, 59] on button "Download DOCX" at bounding box center [892, 59] width 125 height 30
type textarea "x"
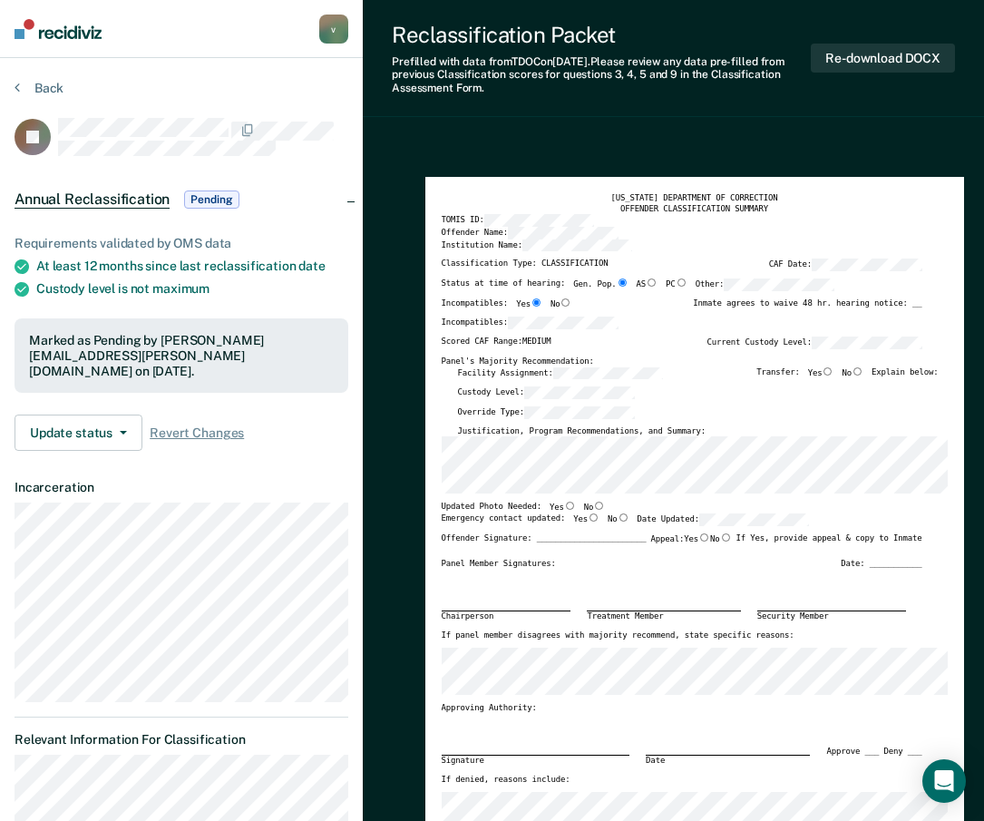
drag, startPoint x: 277, startPoint y: 82, endPoint x: 229, endPoint y: 89, distance: 48.6
click at [271, 83] on div "Back" at bounding box center [182, 99] width 334 height 38
click at [62, 92] on button "Back" at bounding box center [39, 88] width 49 height 16
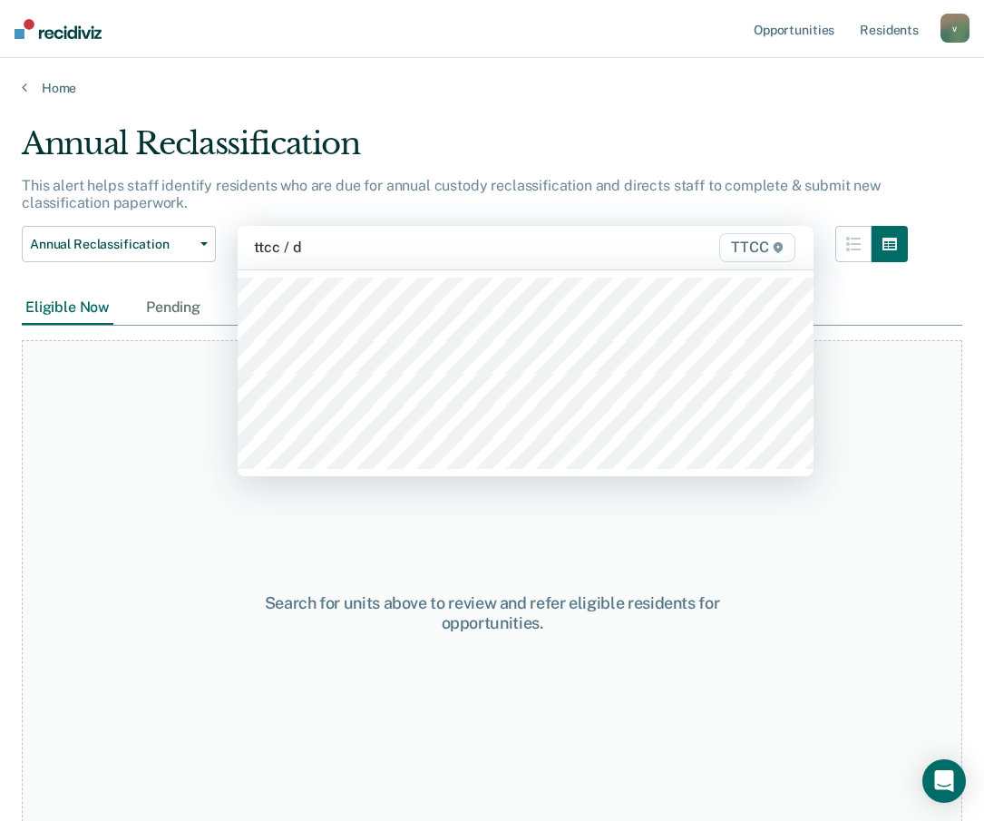
type input "ttcc / db"
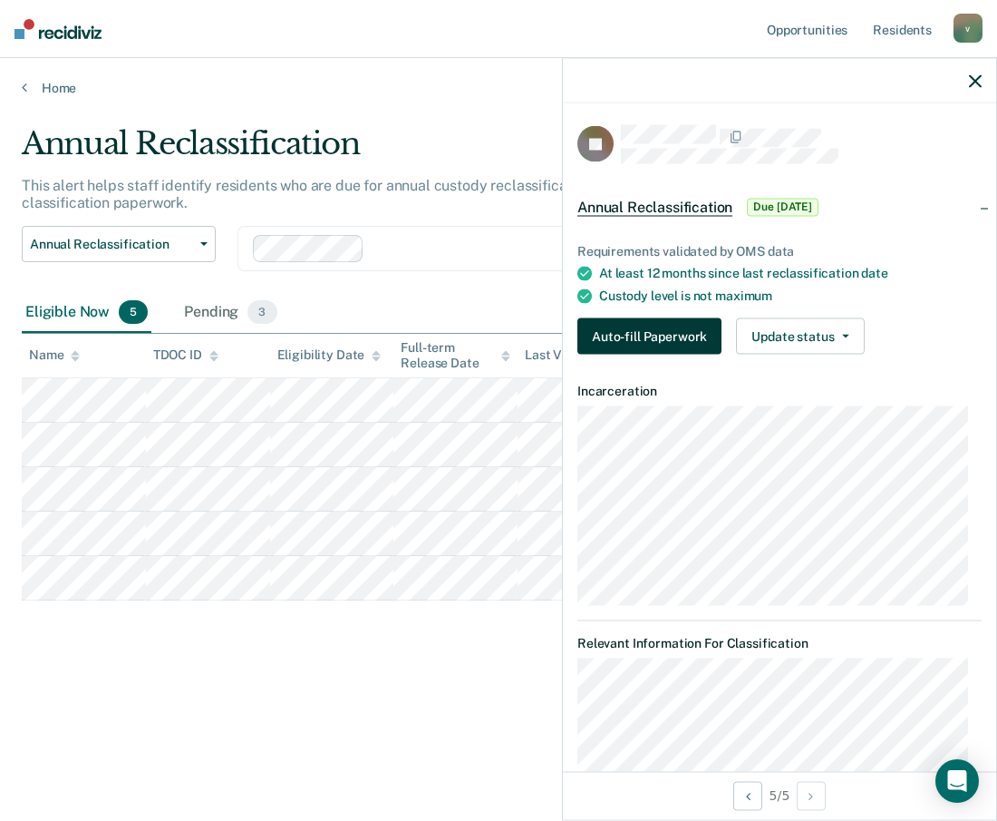
click at [671, 324] on button "Auto-fill Paperwork" at bounding box center [650, 336] width 144 height 36
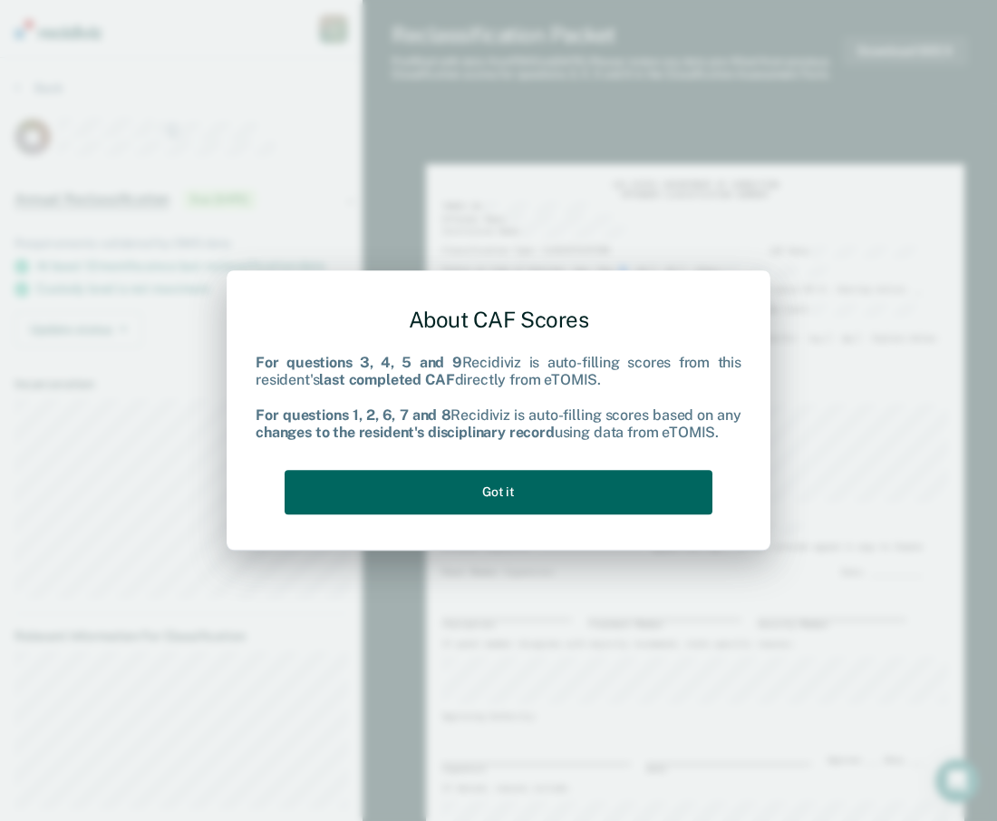
click at [550, 500] on button "Got it" at bounding box center [499, 492] width 428 height 44
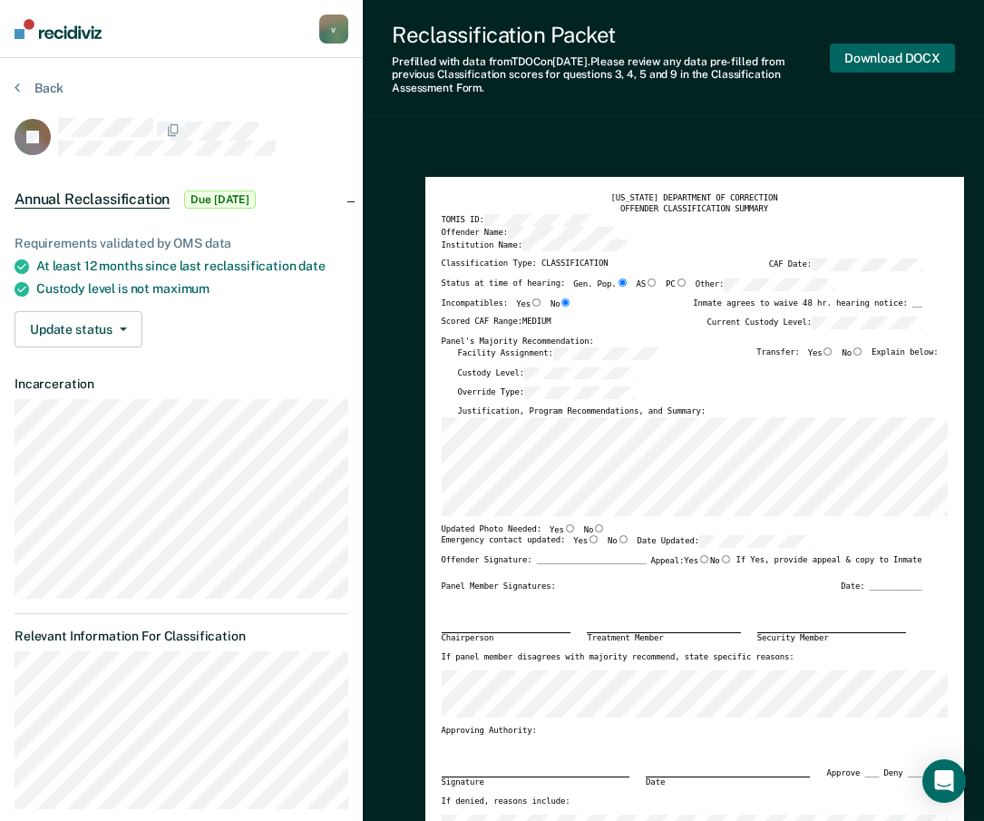
click at [881, 63] on button "Download DOCX" at bounding box center [892, 59] width 125 height 30
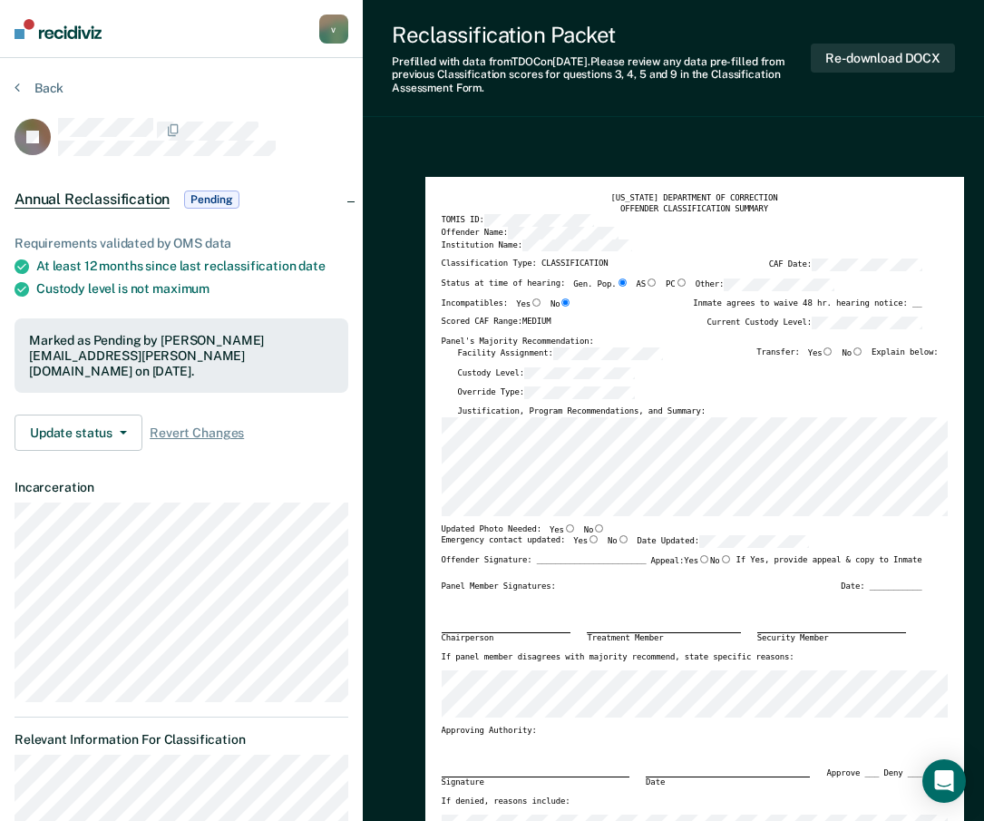
click at [44, 84] on button "Back" at bounding box center [39, 88] width 49 height 16
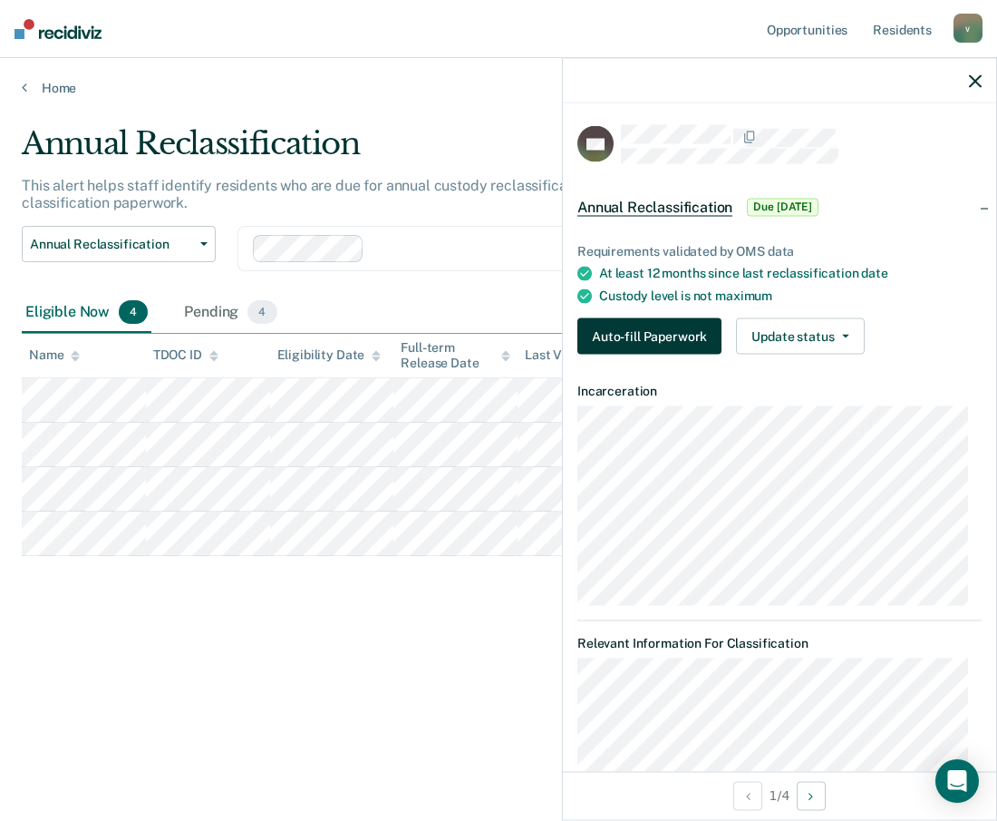
click at [676, 341] on button "Auto-fill Paperwork" at bounding box center [650, 336] width 144 height 36
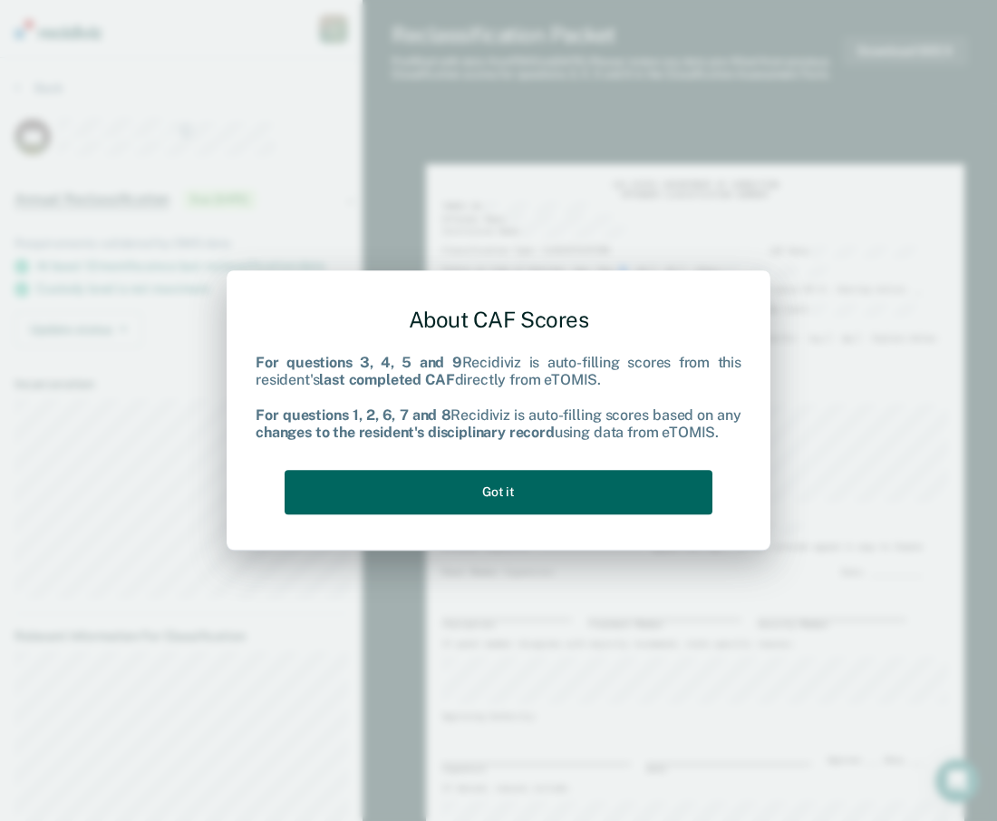
click at [618, 491] on button "Got it" at bounding box center [499, 492] width 428 height 44
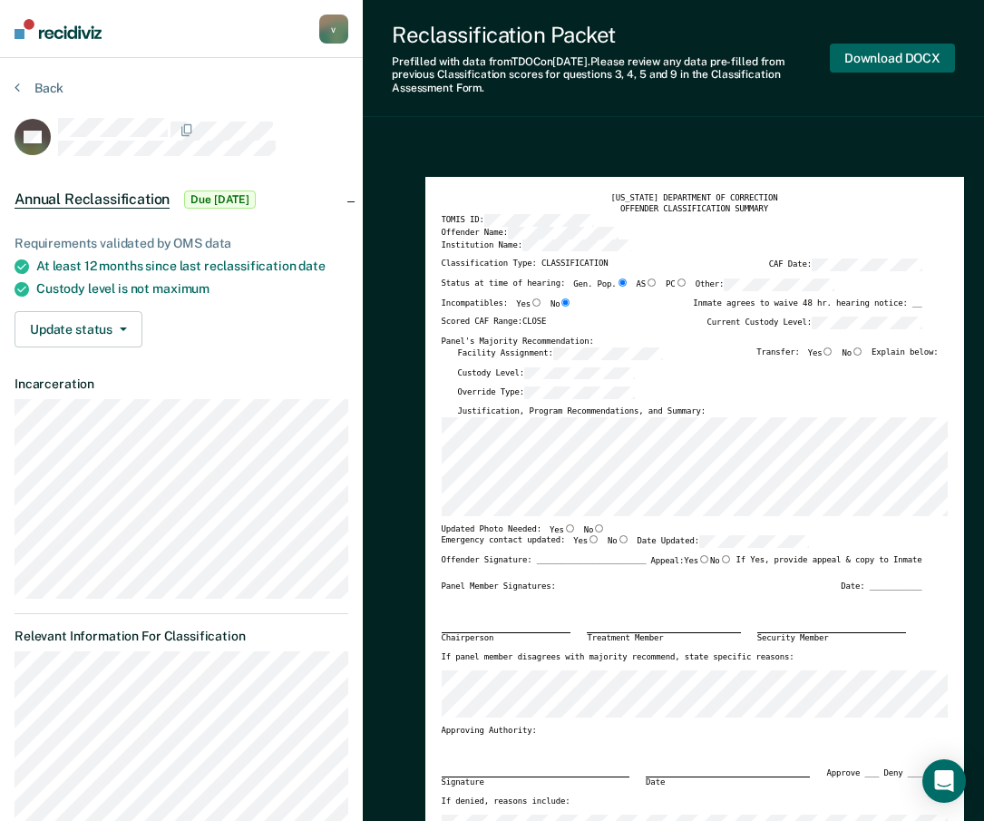
click at [903, 62] on button "Download DOCX" at bounding box center [892, 59] width 125 height 30
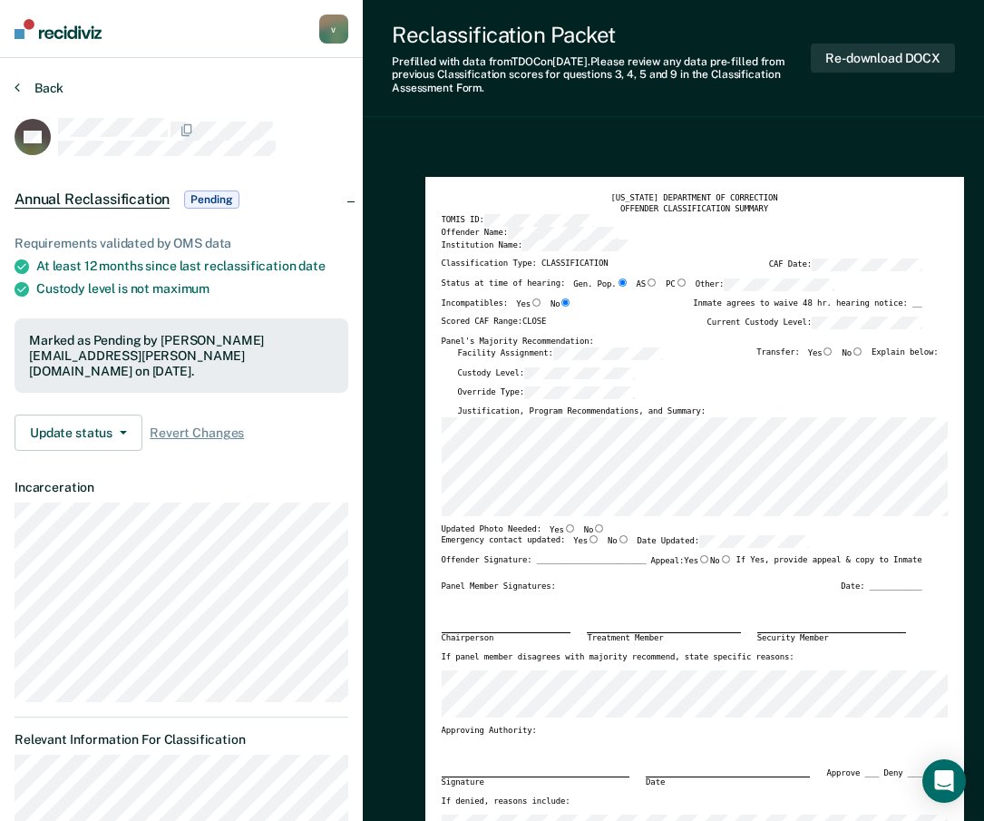
click at [34, 83] on button "Back" at bounding box center [39, 88] width 49 height 16
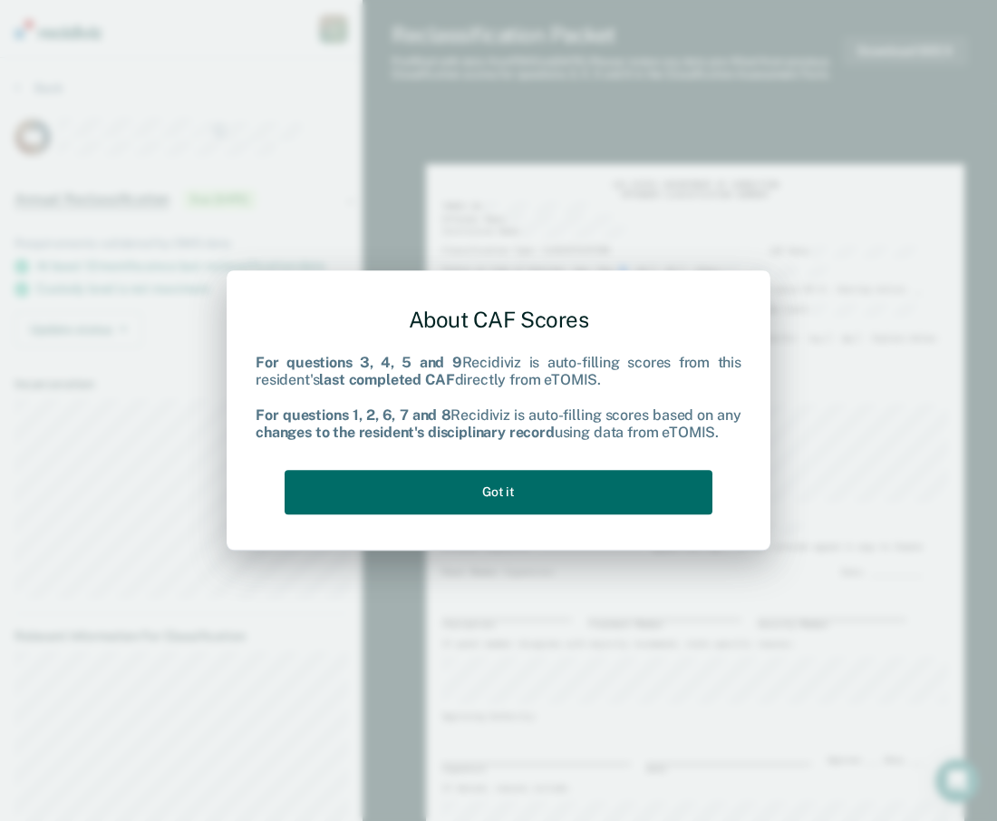
click at [565, 469] on div "About CAF Scores For questions 3, 4, 5 and 9 Recidiviz is auto-filling scores f…" at bounding box center [499, 407] width 486 height 230
click at [554, 483] on button "Got it" at bounding box center [499, 492] width 428 height 44
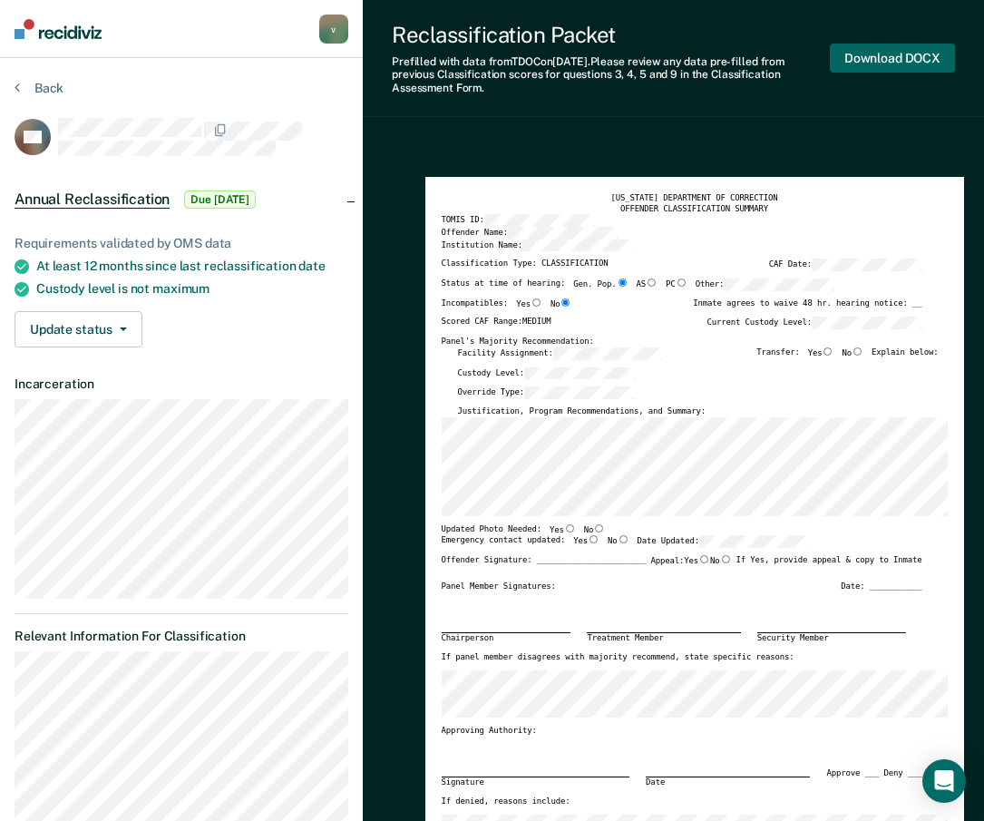
click at [886, 60] on button "Download DOCX" at bounding box center [892, 59] width 125 height 30
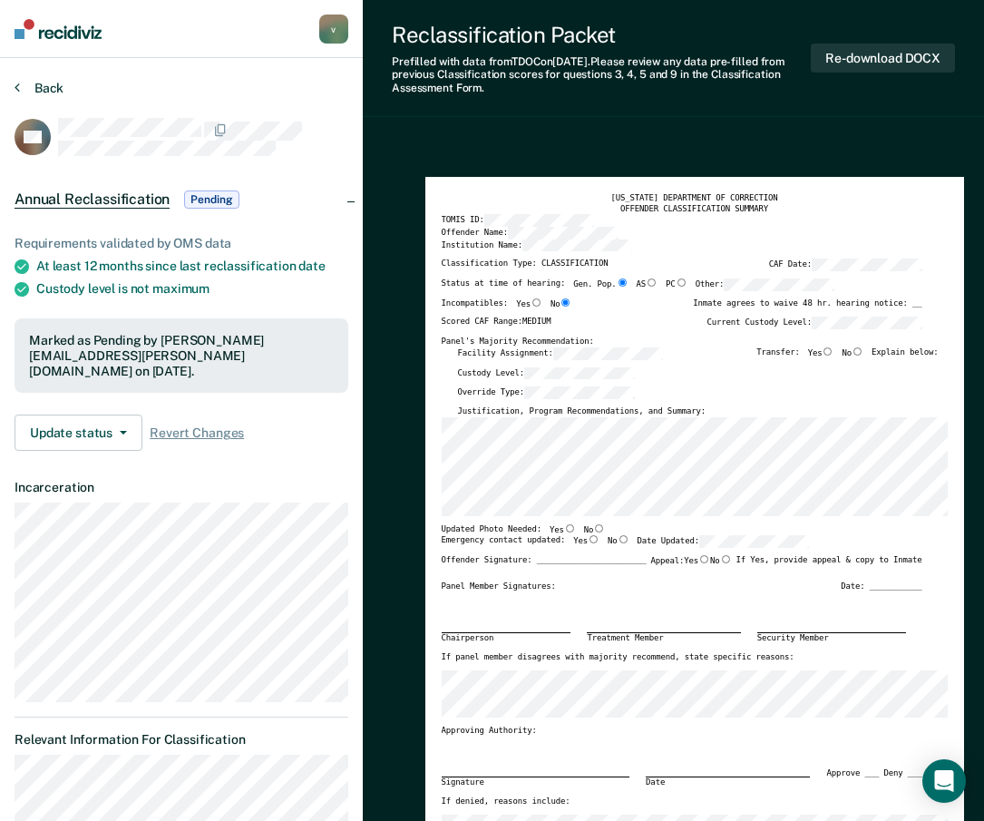
click at [36, 92] on button "Back" at bounding box center [39, 88] width 49 height 16
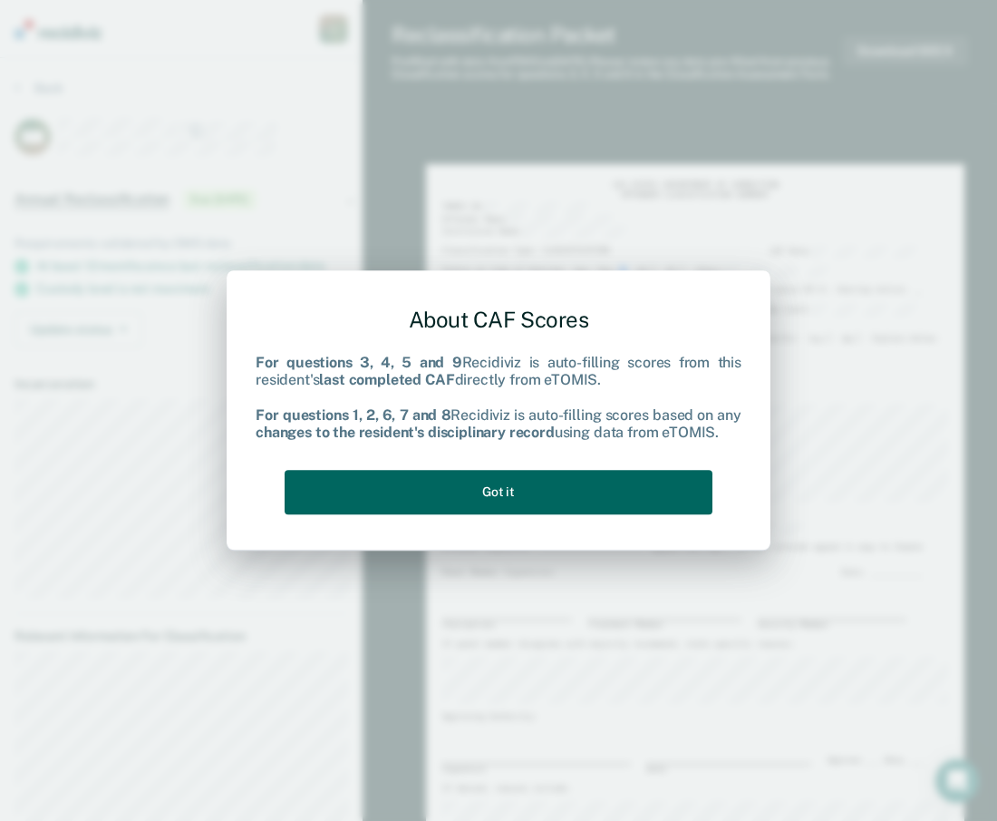
click at [542, 509] on button "Got it" at bounding box center [499, 492] width 428 height 44
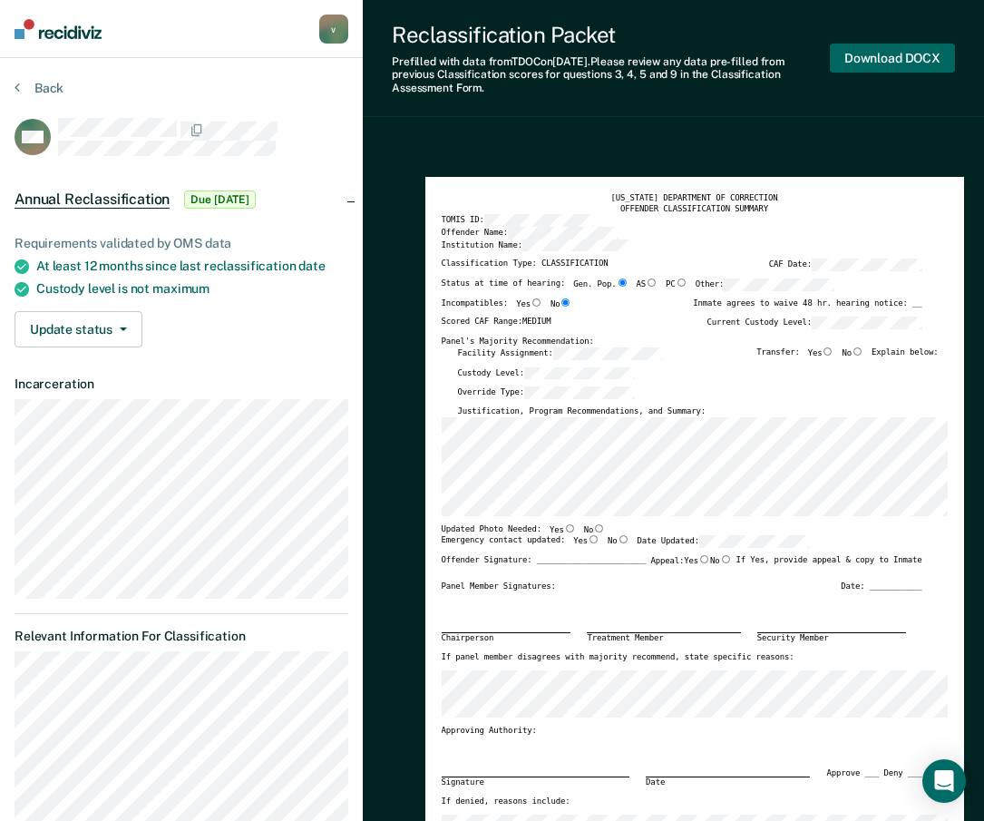
click at [865, 61] on button "Download DOCX" at bounding box center [892, 59] width 125 height 30
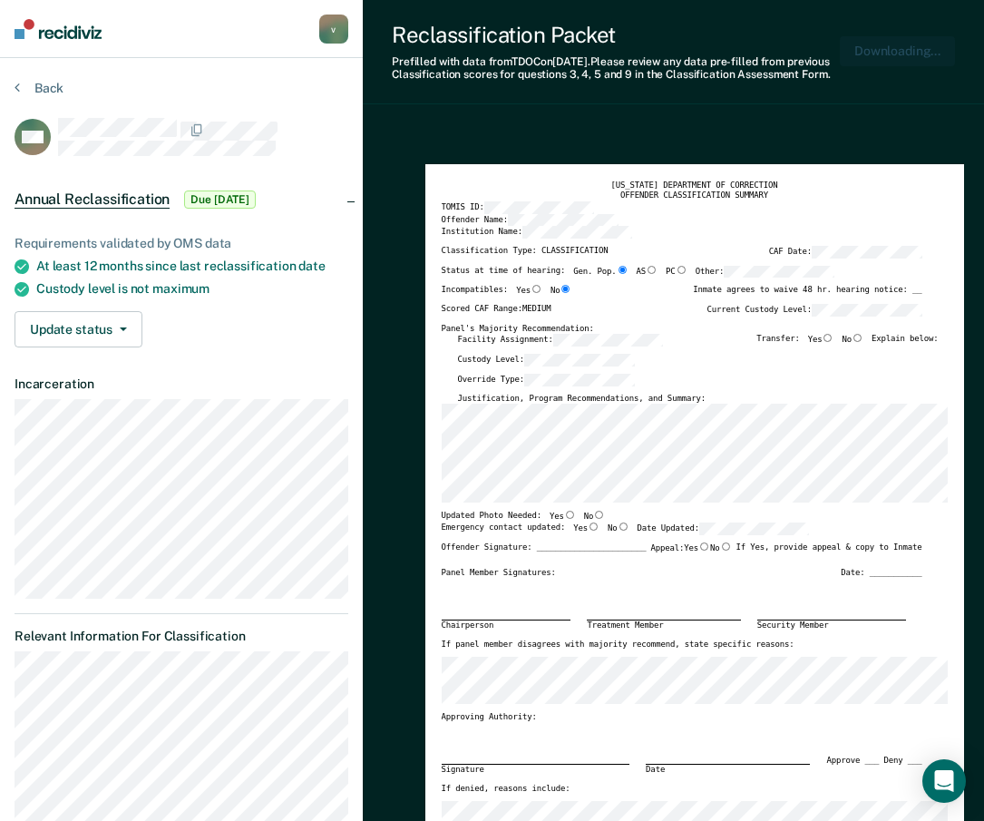
type textarea "x"
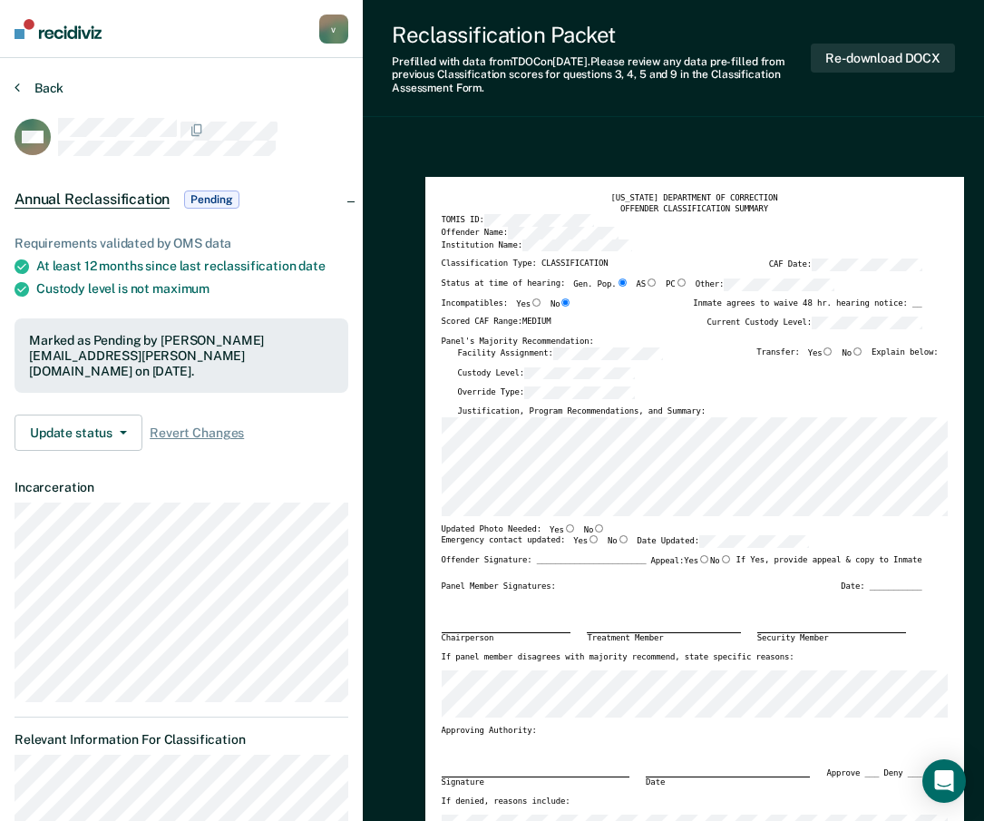
click at [44, 83] on button "Back" at bounding box center [39, 88] width 49 height 16
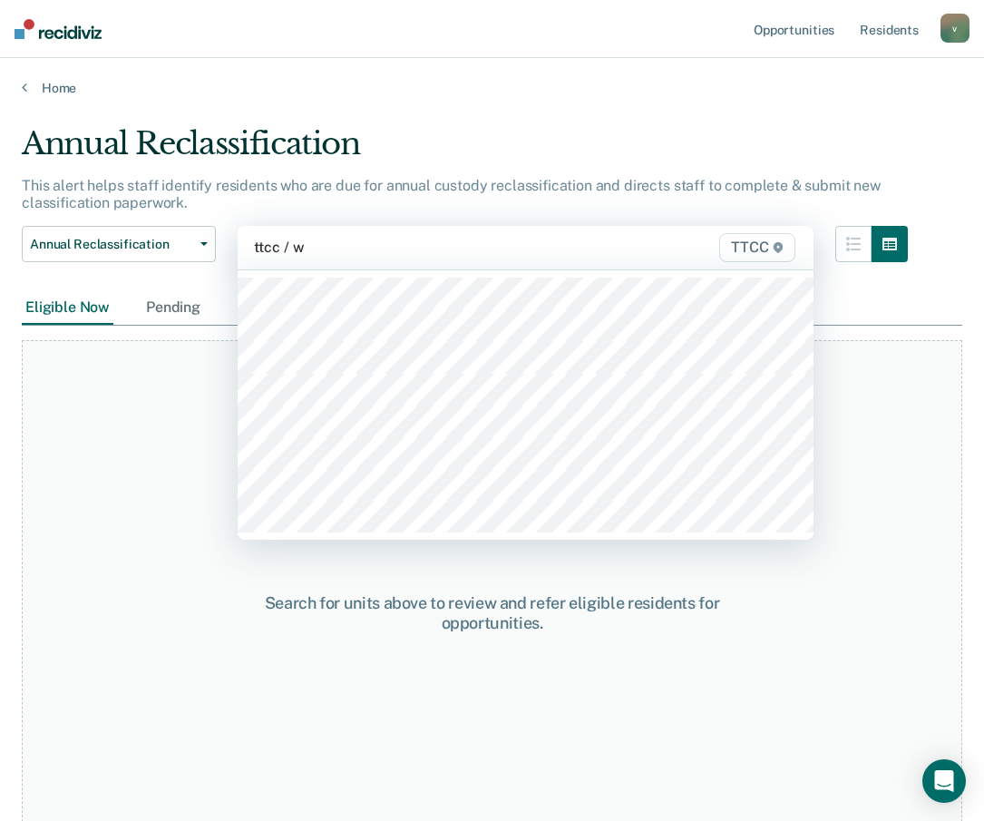
type input "ttcc / wd"
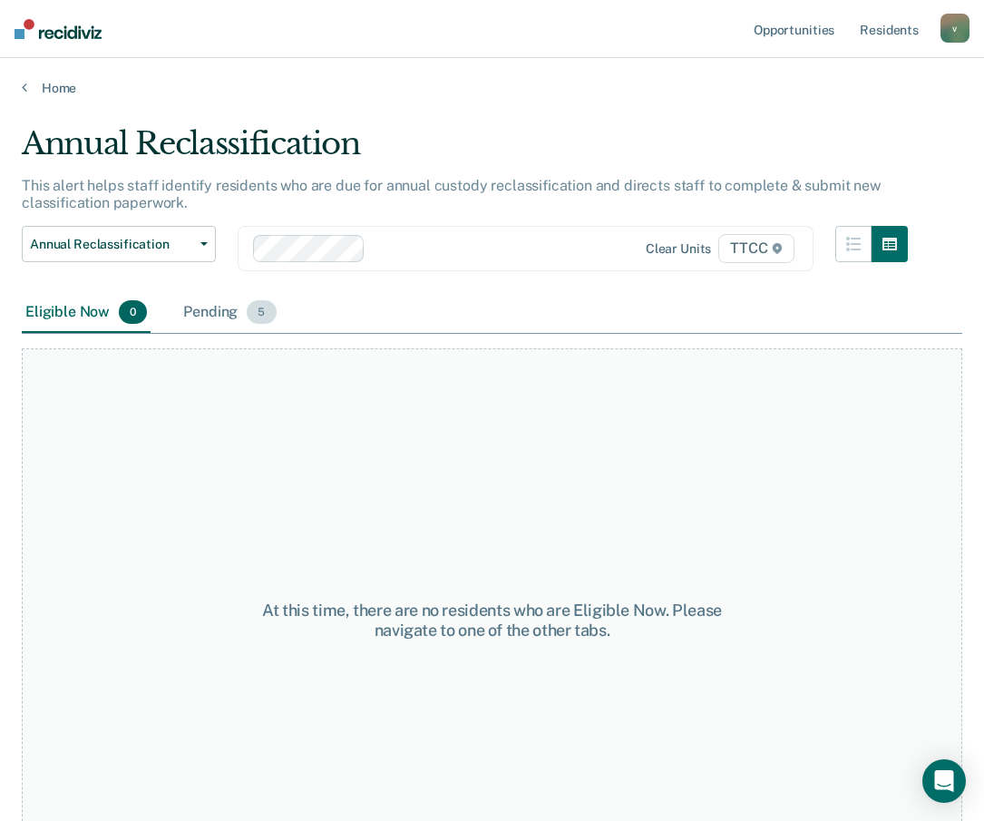
click at [248, 311] on span "5" at bounding box center [261, 312] width 29 height 24
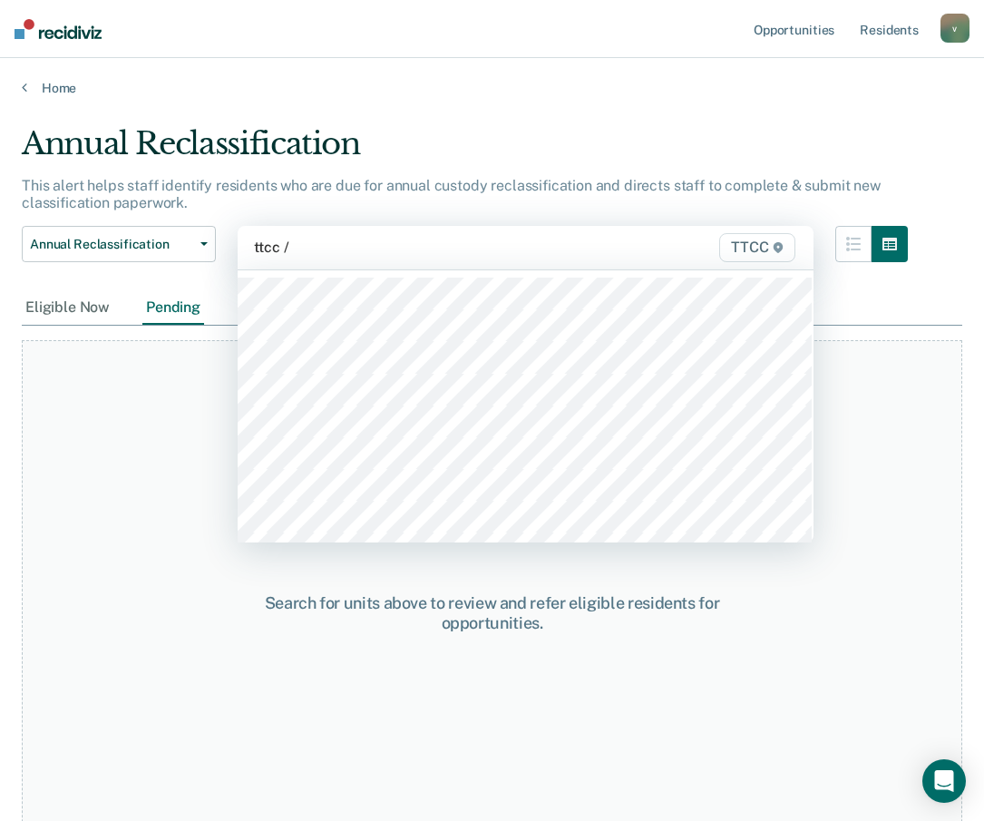
type input "ttcc /"
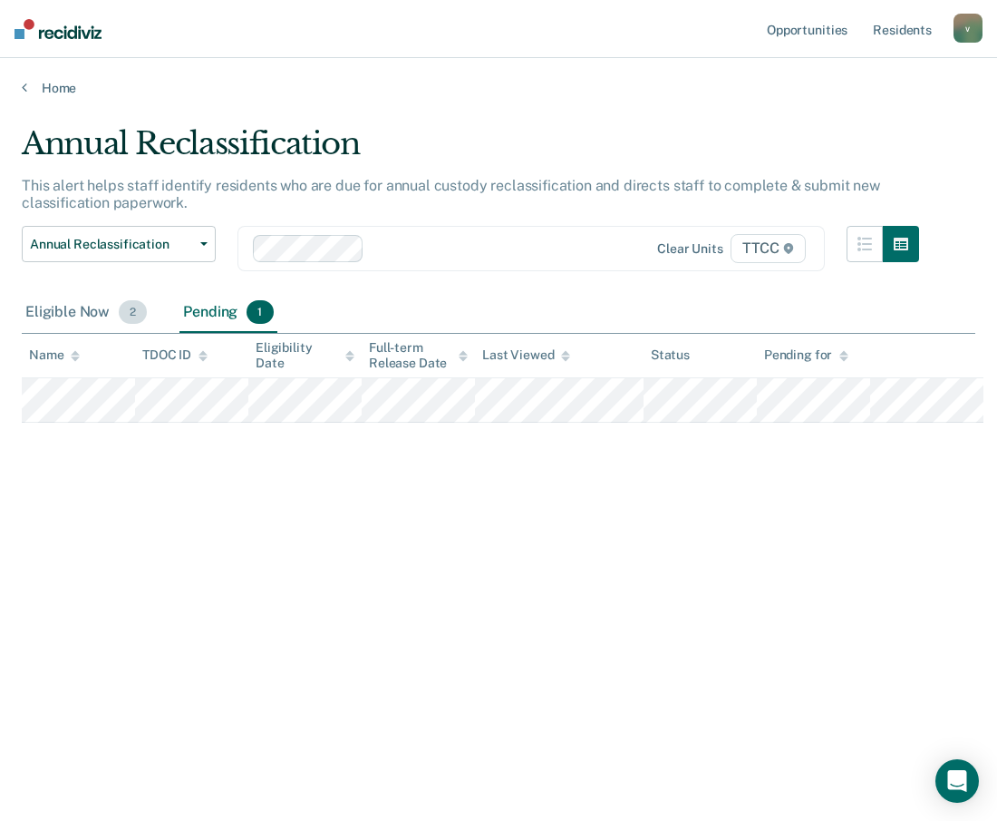
click at [107, 316] on div "Eligible Now 2" at bounding box center [86, 313] width 129 height 40
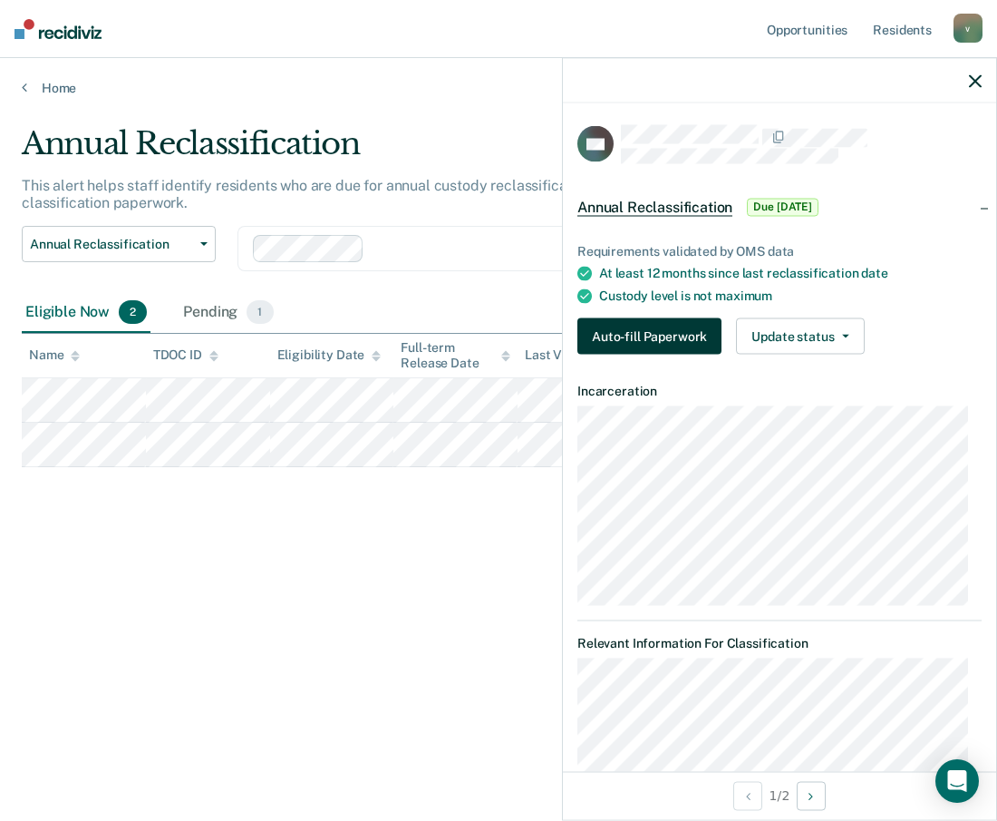
click at [692, 334] on button "Auto-fill Paperwork" at bounding box center [650, 336] width 144 height 36
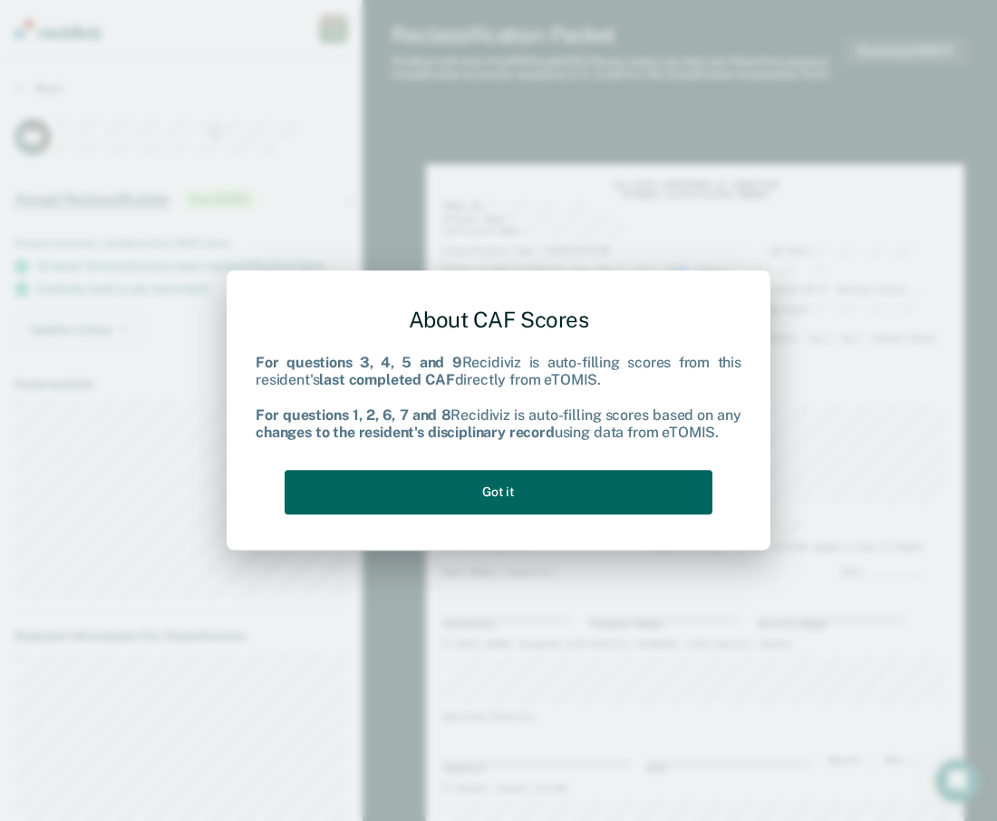
click at [519, 504] on button "Got it" at bounding box center [499, 492] width 428 height 44
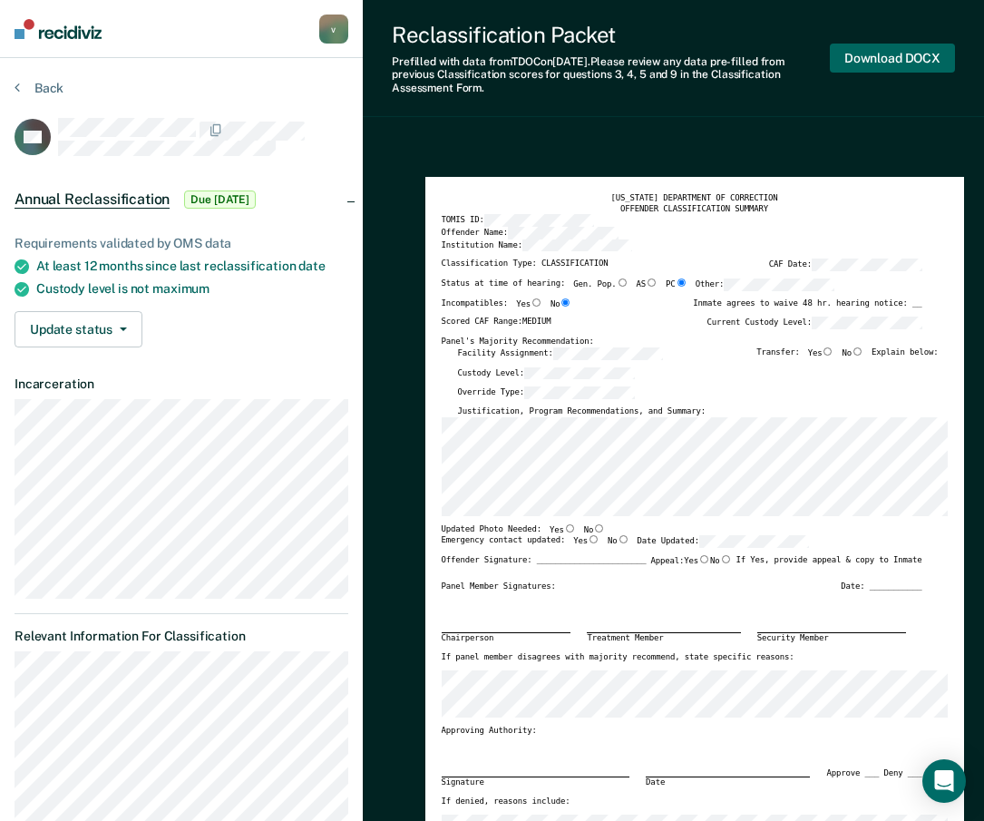
click at [906, 58] on button "Download DOCX" at bounding box center [892, 59] width 125 height 30
type textarea "x"
